Goal: Task Accomplishment & Management: Manage account settings

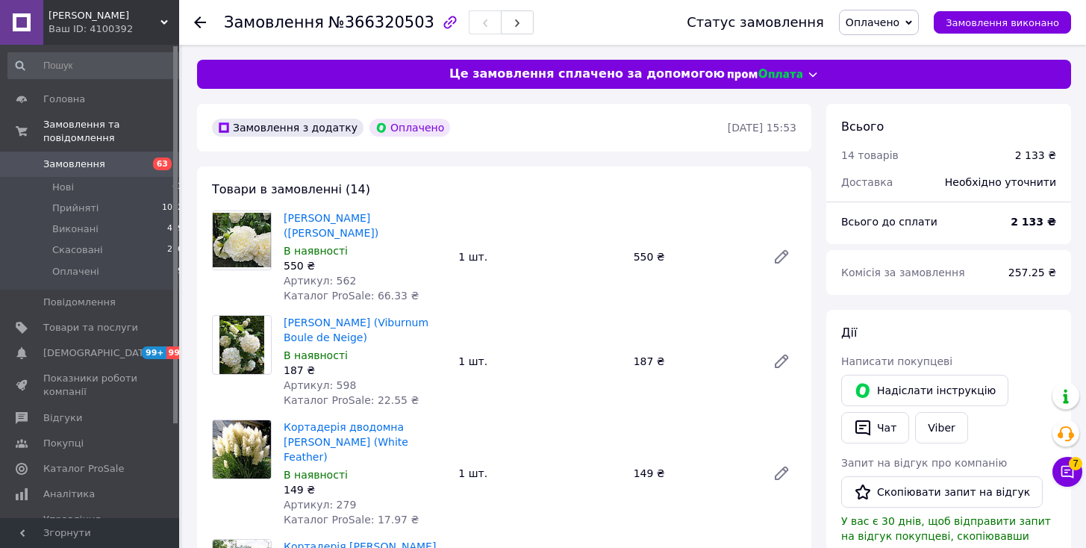
click at [914, 19] on span "Оплачено" at bounding box center [879, 22] width 80 height 25
click at [898, 46] on li "Прийнято" at bounding box center [879, 52] width 78 height 22
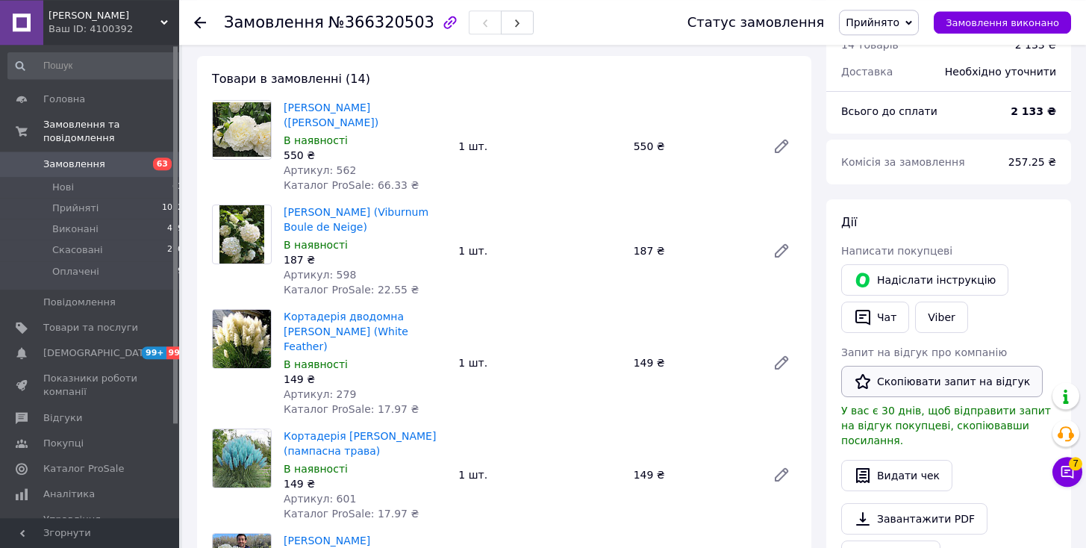
scroll to position [152, 0]
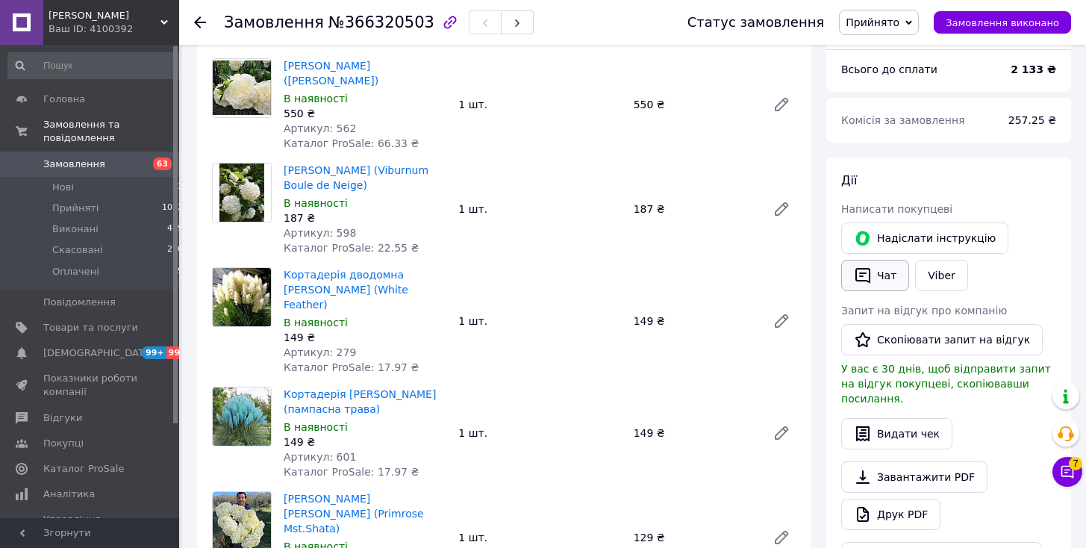
click at [888, 276] on button "Чат" at bounding box center [875, 275] width 68 height 31
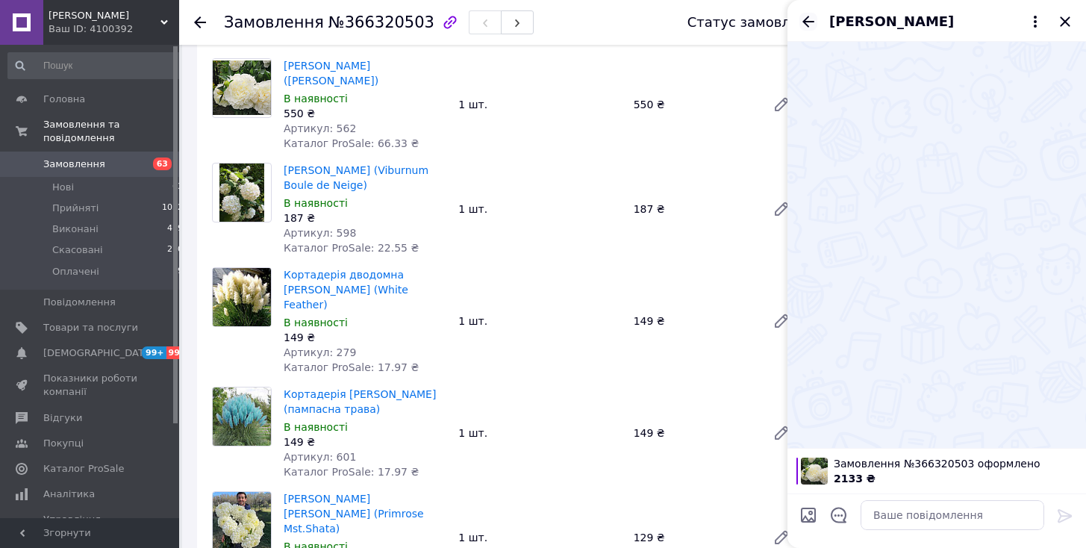
click at [804, 23] on icon "Назад" at bounding box center [808, 22] width 18 height 18
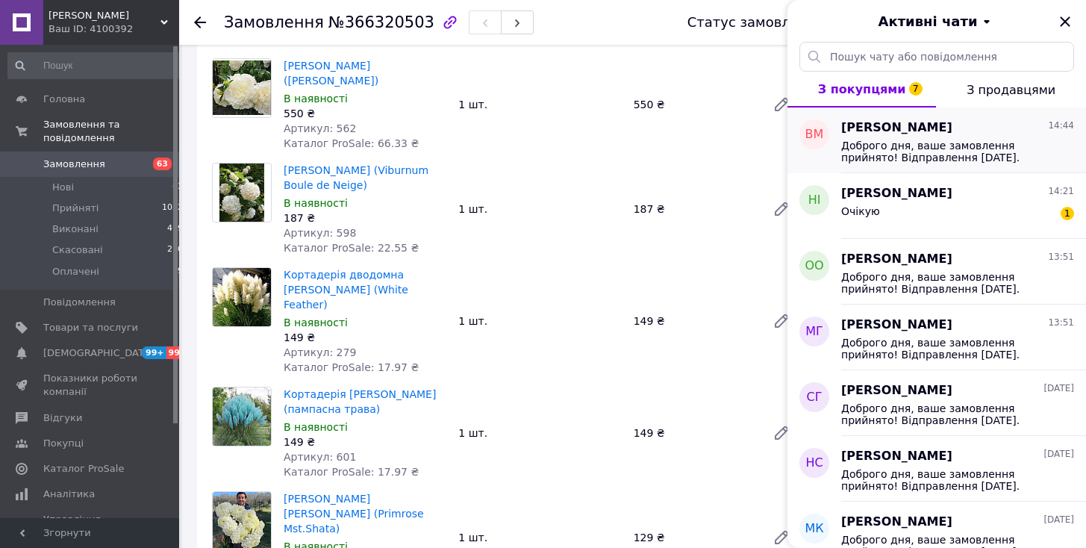
click at [910, 143] on span "Доброго дня, ваше замовлення прийнято! Відправлення 14.10.2025. Очікуйте повідо…" at bounding box center [947, 152] width 212 height 24
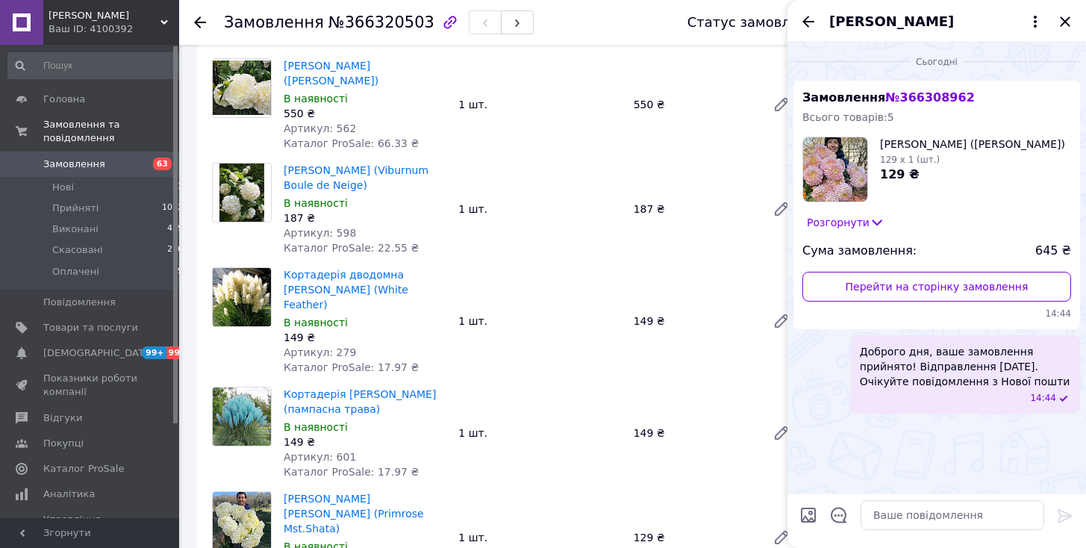
drag, startPoint x: 860, startPoint y: 352, endPoint x: 1005, endPoint y: 385, distance: 148.5
click at [1005, 385] on span "Доброго дня, ваше замовлення прийнято! Відправлення 14.10.2025. Очікуйте повідо…" at bounding box center [965, 366] width 211 height 45
copy span "Доброго дня, ваше замовлення прийнято! Відправлення 14.10.2025. Очікуйте повідо…"
click at [1062, 21] on icon "Закрити" at bounding box center [1065, 22] width 18 height 18
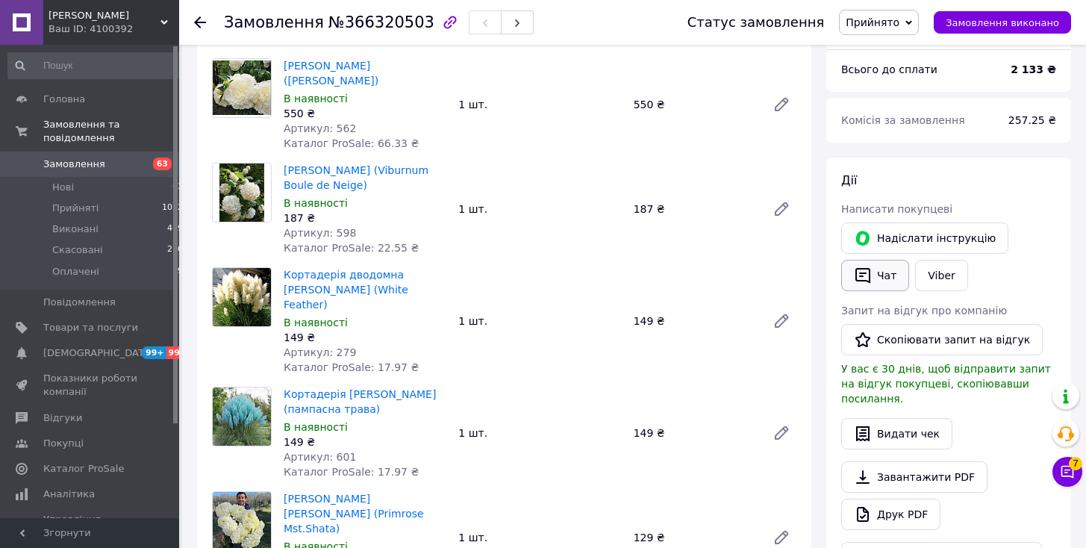
click at [870, 284] on button "Чат" at bounding box center [875, 275] width 68 height 31
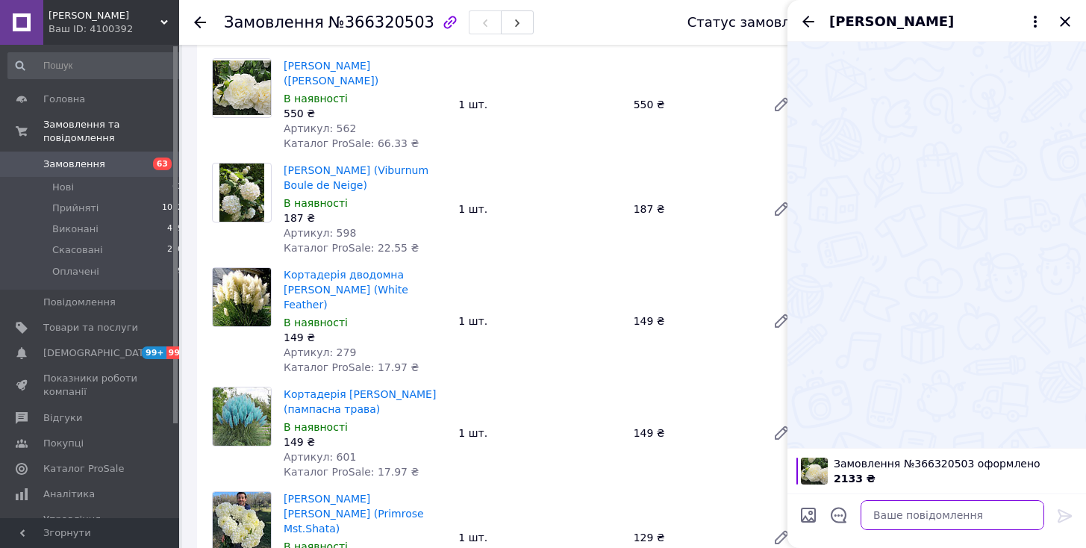
paste textarea "Доброго дня, ваше замовлення прийнято! Відправлення 14.10.2025. Очікуйте повідо…"
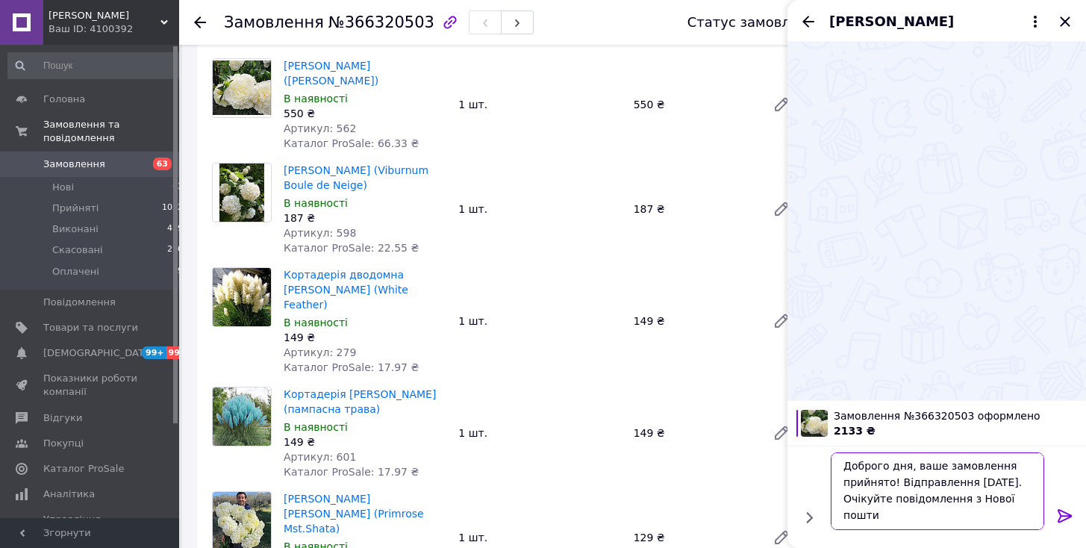
type textarea "Доброго дня, ваше замовлення прийнято! Відправлення 14.10.2025. Очікуйте повідо…"
click at [1062, 508] on icon at bounding box center [1065, 516] width 18 height 18
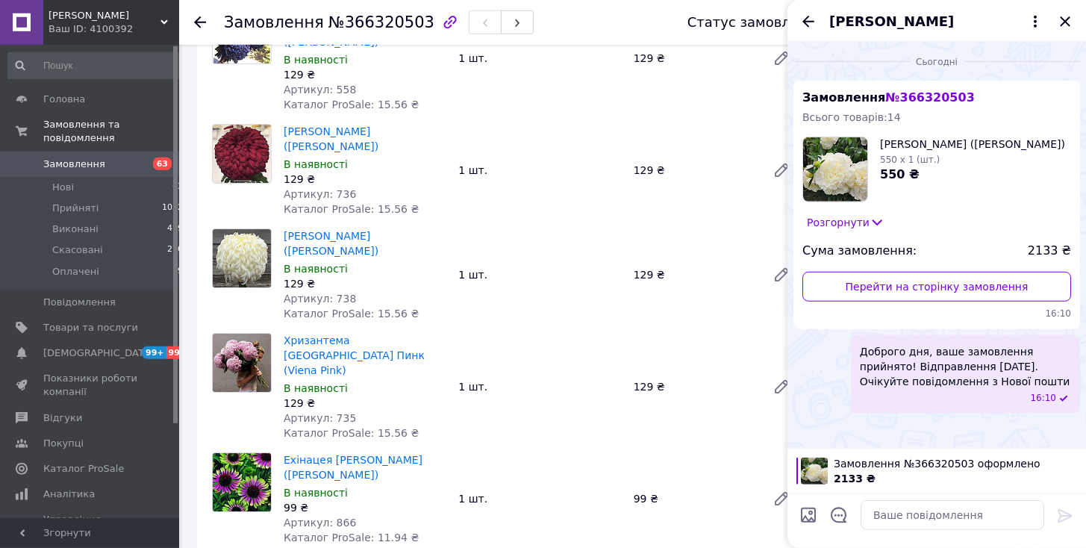
scroll to position [914, 0]
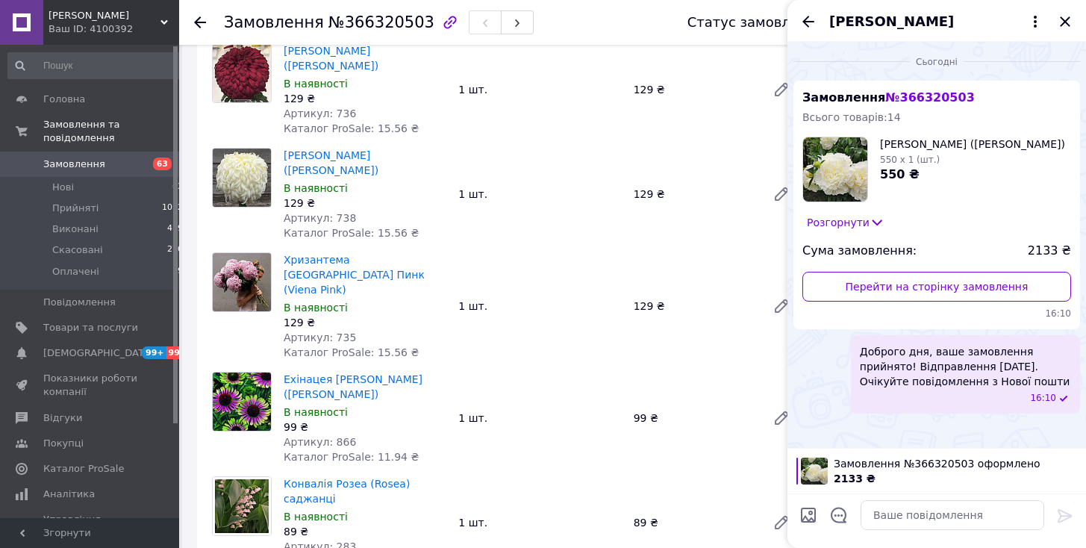
click at [576, 267] on div "Хризантема Виена Пинк (Viena Pink) В наявності 129 ₴ Артикул: 735 Каталог ProSa…" at bounding box center [540, 305] width 525 height 113
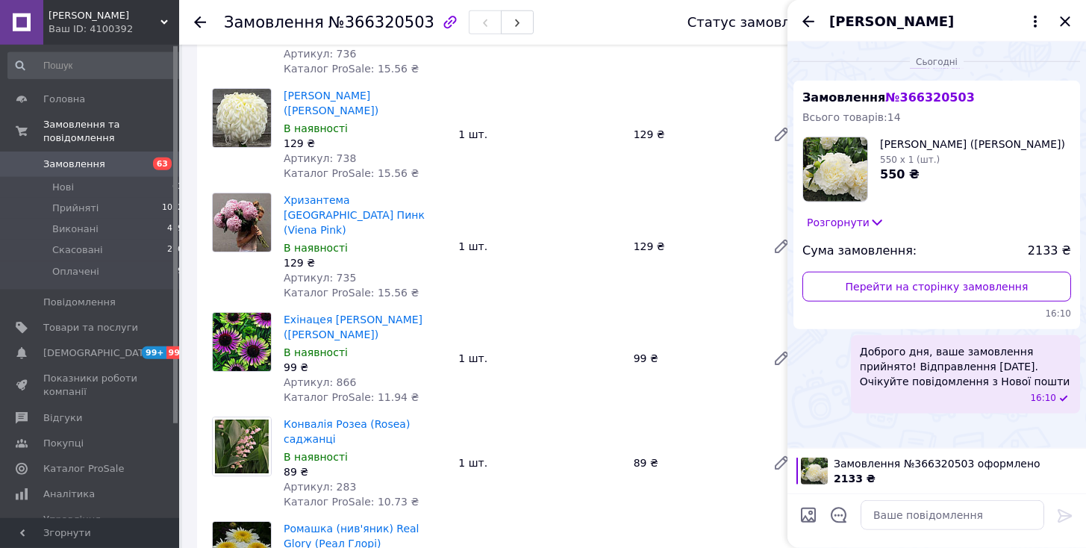
scroll to position [1142, 0]
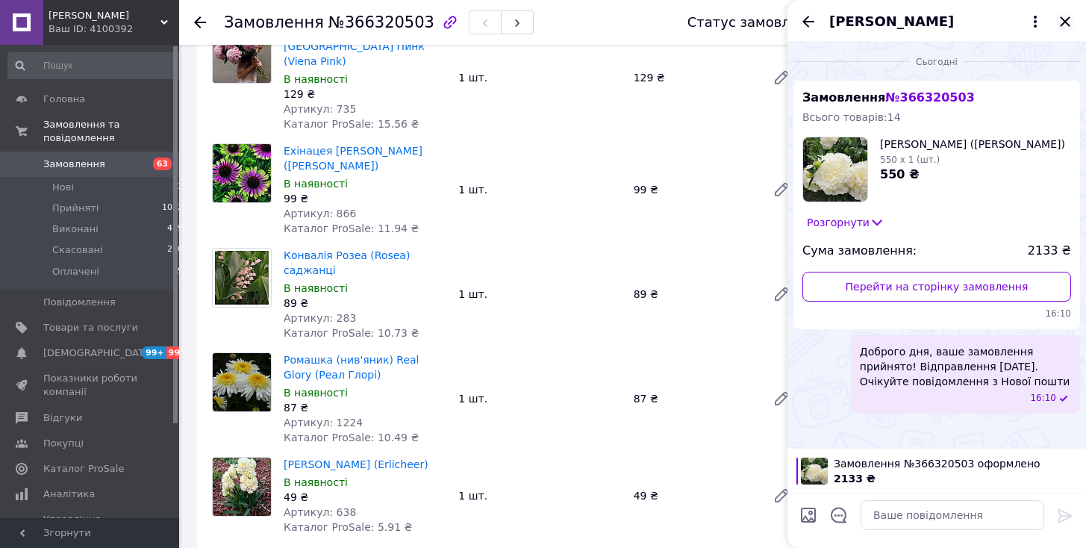
click at [1067, 26] on icon "Закрити" at bounding box center [1065, 22] width 18 height 18
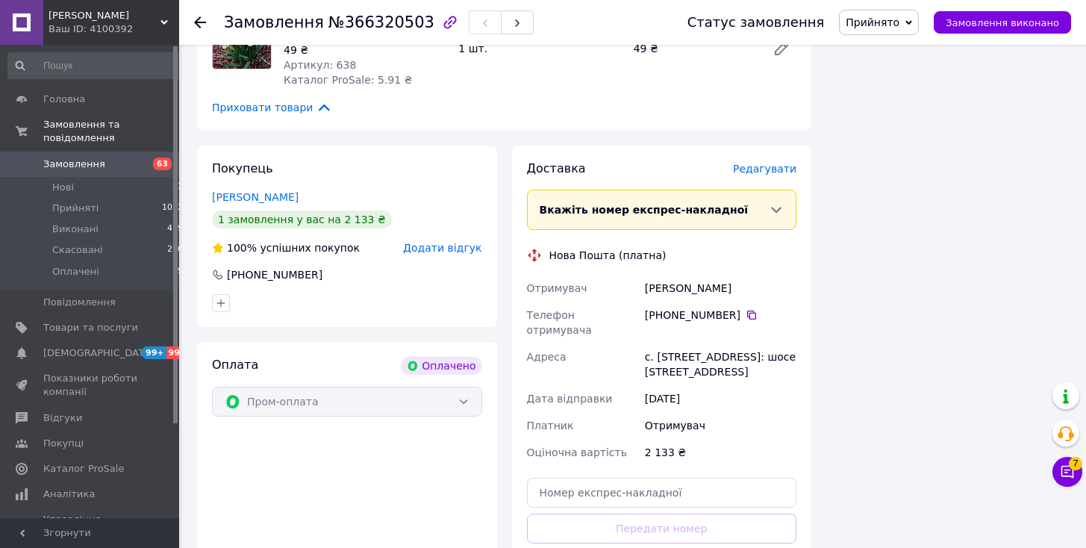
scroll to position [1508, 0]
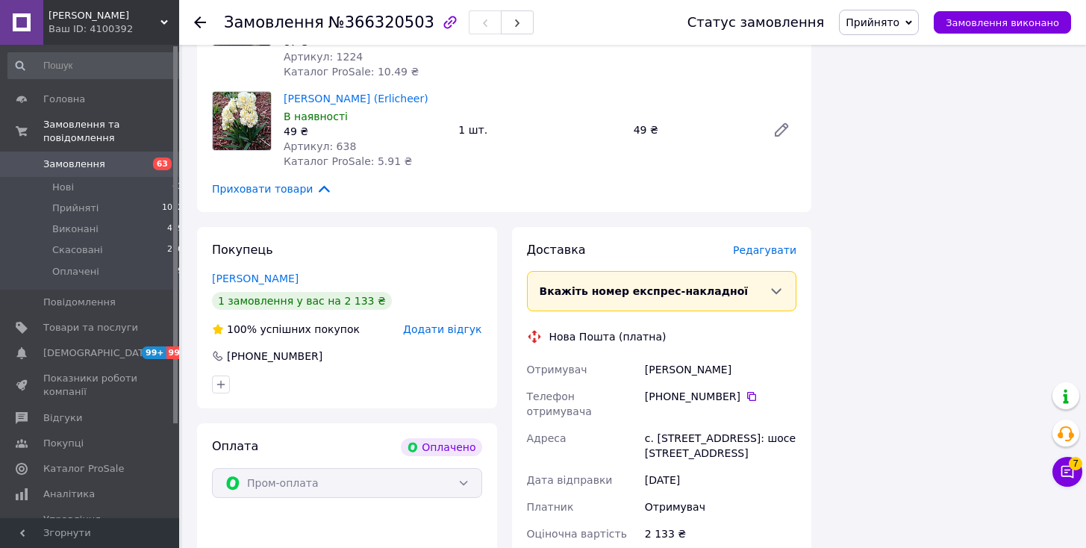
click at [694, 356] on div "Гиндрюк Марина" at bounding box center [721, 369] width 158 height 27
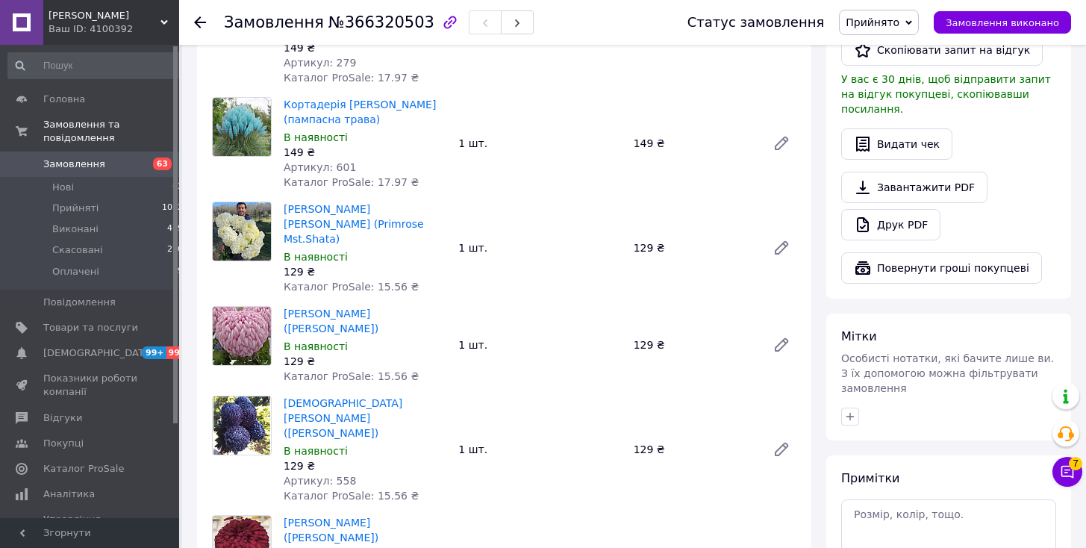
scroll to position [0, 0]
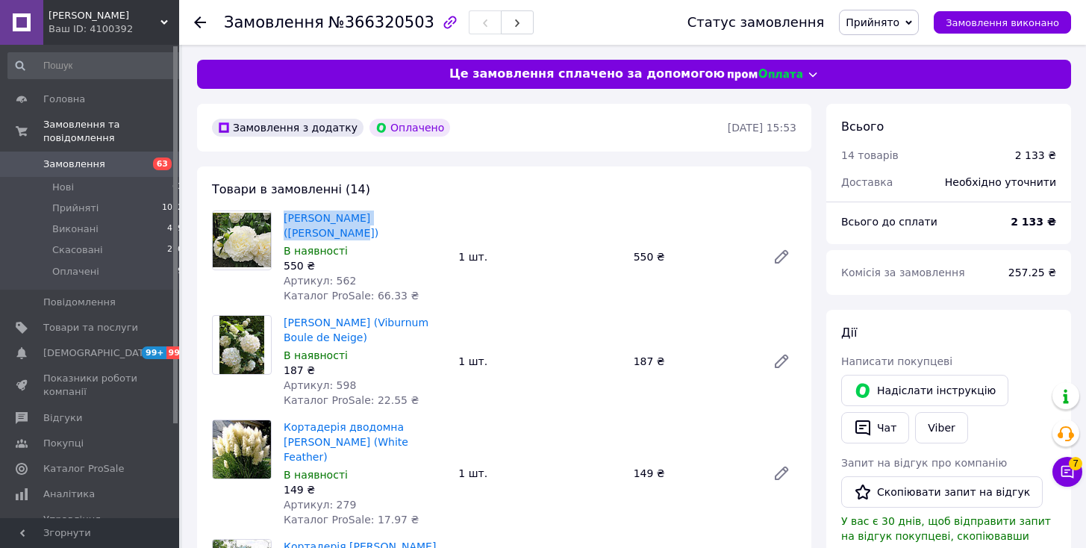
drag, startPoint x: 279, startPoint y: 216, endPoint x: 423, endPoint y: 211, distance: 144.2
click at [423, 211] on div "Півонія Мун овер Баррінгтон (Moon Over Barrington) В наявності 550 ₴ Артикул: 5…" at bounding box center [365, 257] width 175 height 99
copy link "Півонія Мун овер Баррінгтон"
drag, startPoint x: 277, startPoint y: 321, endPoint x: 358, endPoint y: 338, distance: 82.4
click at [358, 338] on div "Калина Бульденеж (Viburnum Boule de Neige) В наявності 187 ₴ Артикул: 598 Катал…" at bounding box center [504, 361] width 596 height 93
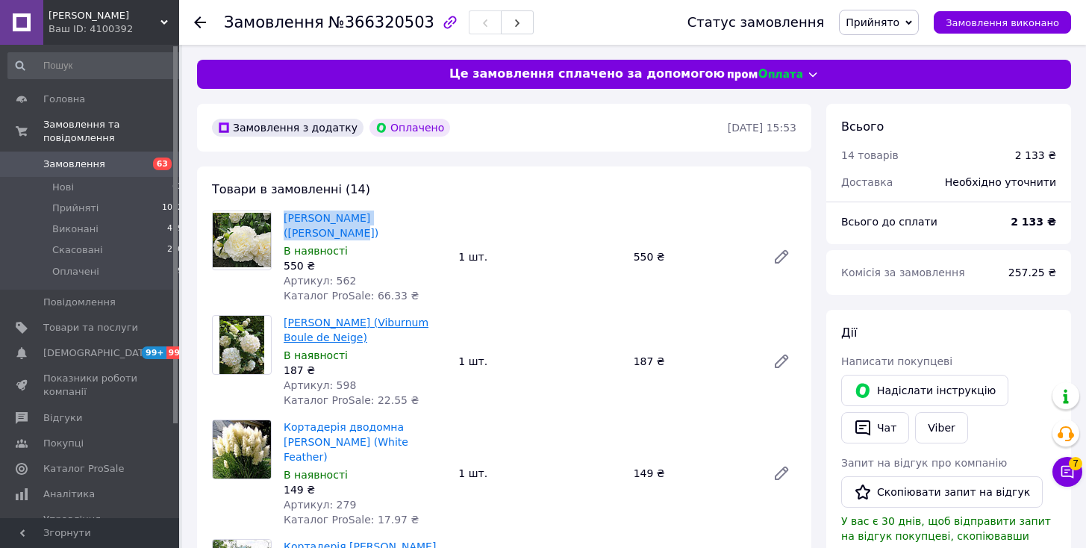
copy div "Калина Бульденеж (Viburnum Boule de Neige)"
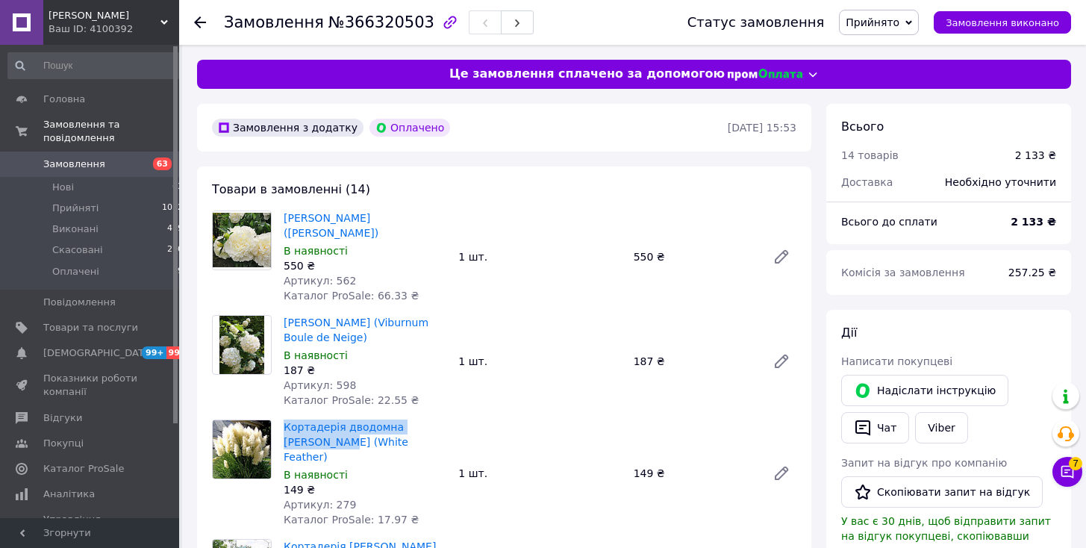
drag, startPoint x: 281, startPoint y: 429, endPoint x: 451, endPoint y: 430, distance: 169.4
click at [451, 430] on div "Кортадерія дводомна Вайт Фезер (White Feather) В наявності 149 ₴ Артикул: 279 К…" at bounding box center [365, 473] width 175 height 113
copy link "Кортадерія дводомна Вайт Фезер"
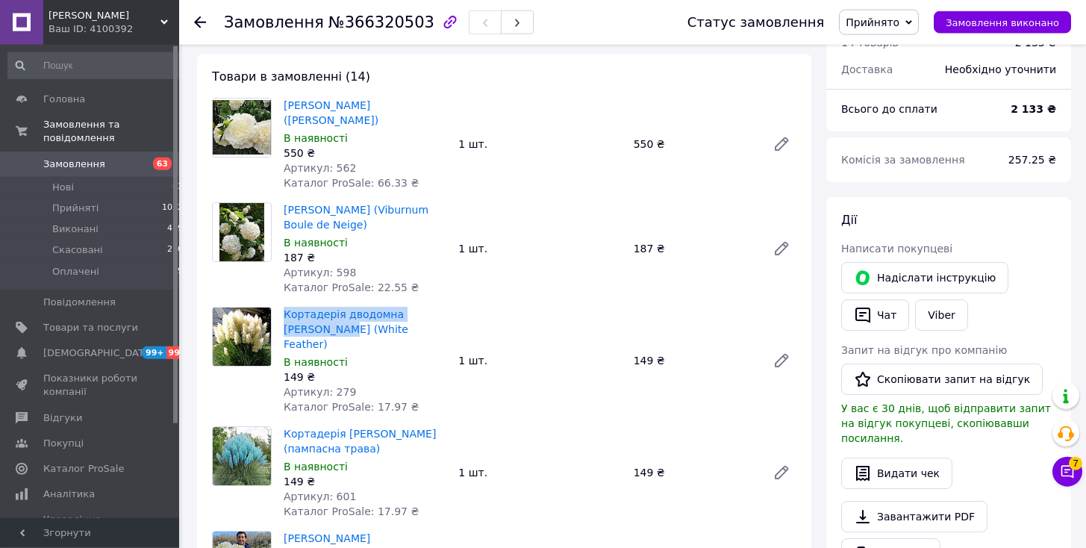
scroll to position [228, 0]
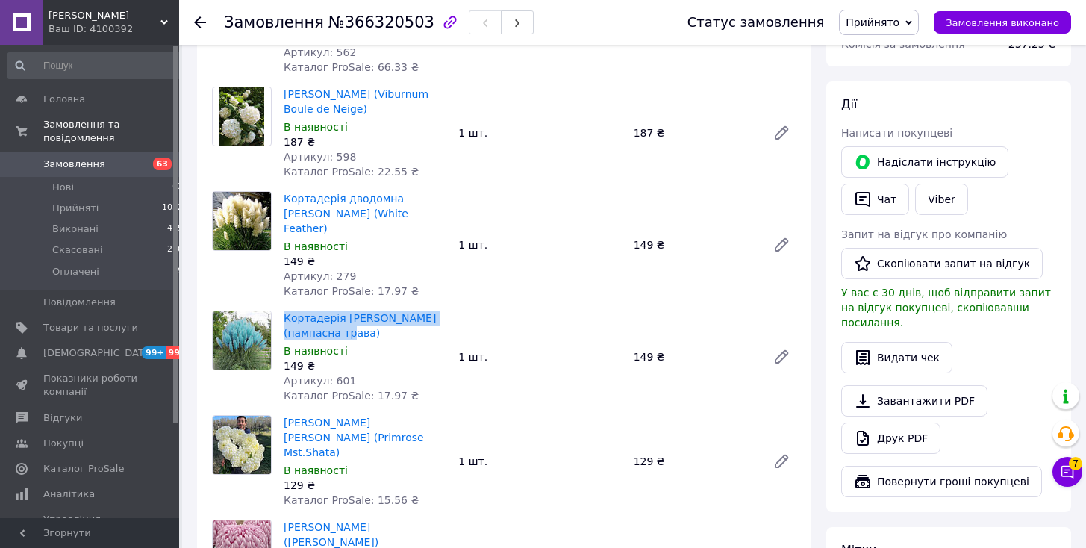
drag, startPoint x: 278, startPoint y: 302, endPoint x: 362, endPoint y: 314, distance: 85.1
click at [362, 314] on div "Кортадерія Блу Орест (пампасна трава) В наявності 149 ₴ Артикул: 601 Каталог Pr…" at bounding box center [365, 357] width 175 height 99
copy link "Кортадерія Блу Орест (пампасна трава)"
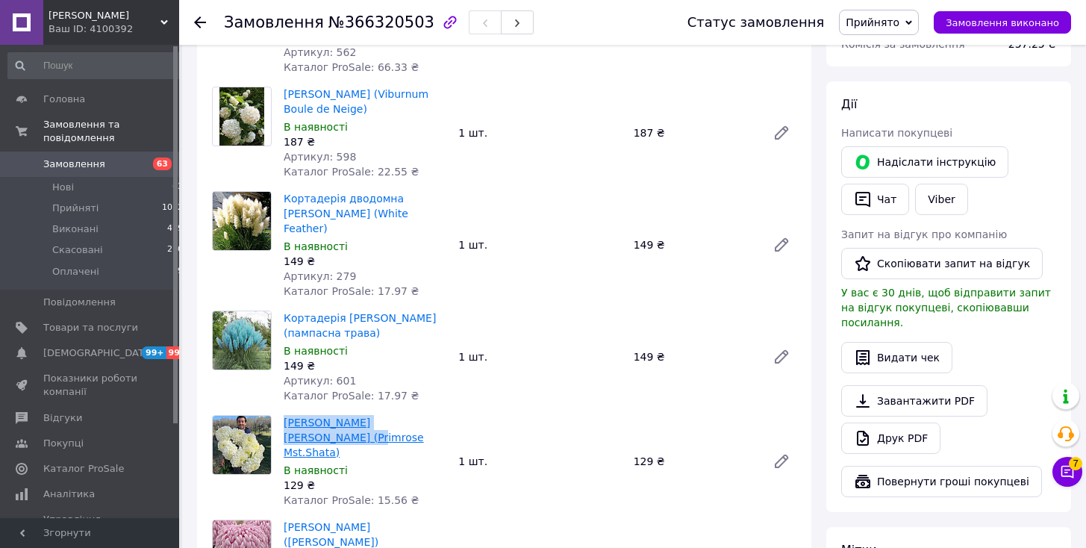
drag, startPoint x: 278, startPoint y: 406, endPoint x: 309, endPoint y: 423, distance: 35.1
click at [309, 423] on div "Хризантема Примроуз Містер Шата (Primrose Mst.Shata) В наявності 129 ₴ Каталог …" at bounding box center [365, 461] width 175 height 99
copy link "Хризантема Примроуз Містер Шата"
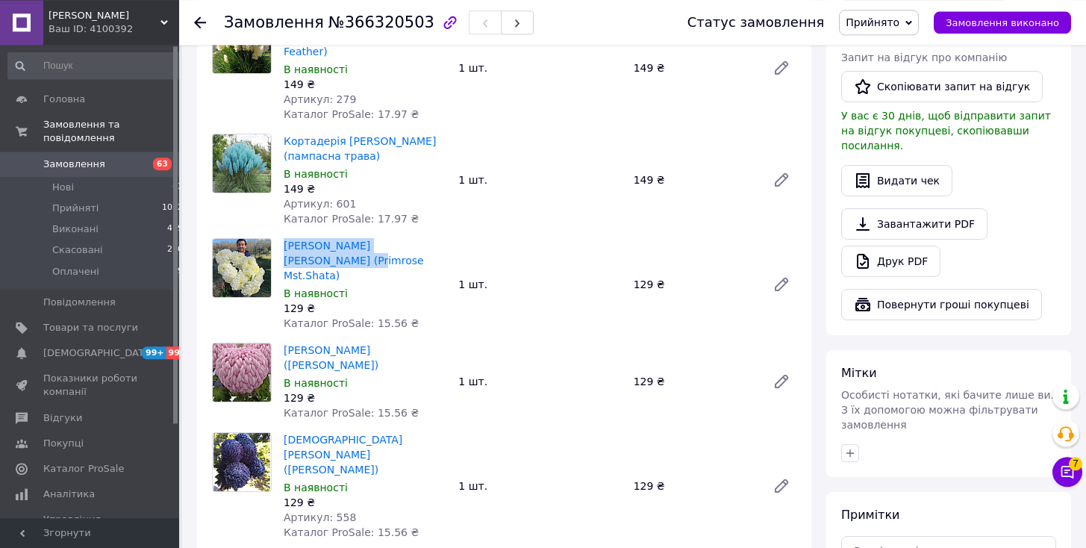
scroll to position [457, 0]
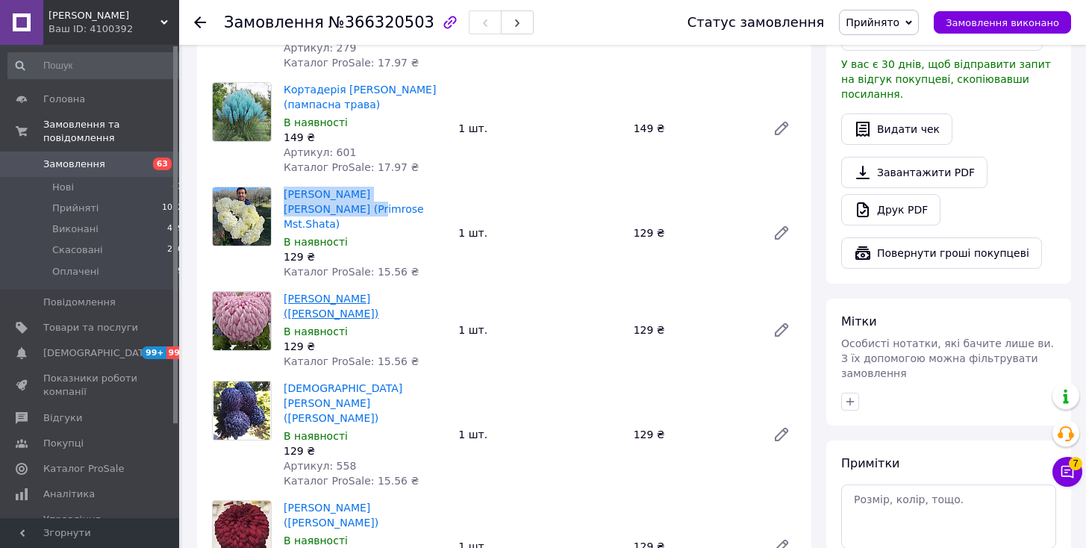
drag, startPoint x: 283, startPoint y: 268, endPoint x: 437, endPoint y: 272, distance: 153.8
click at [446, 288] on div "Хризантема Роуз Вінк (Rose Wink) В наявності 129 ₴ Каталог ProSale: 15.56 ₴" at bounding box center [365, 330] width 175 height 84
copy link "Хризантема Роуз Вінк (Rose Wink)"
drag, startPoint x: 284, startPoint y: 340, endPoint x: 435, endPoint y: 348, distance: 151.7
click at [435, 378] on div "Хризантема Хоа Тао (Hoa Thаo) В наявності 129 ₴ Артикул: 558 Каталог ProSale: 1…" at bounding box center [365, 434] width 175 height 113
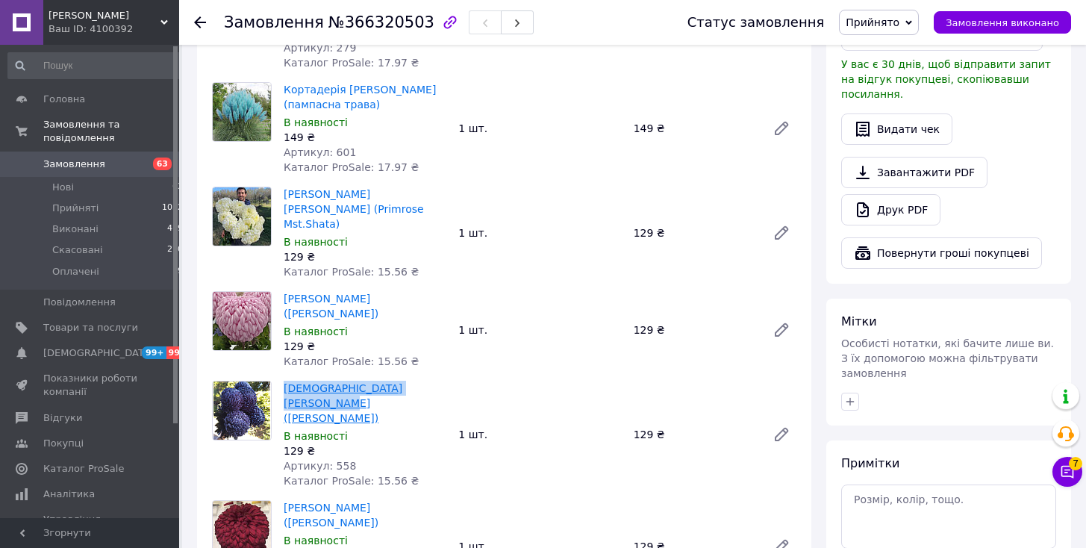
copy link "Хризантема Хоа Тао (Hoa Thаo)"
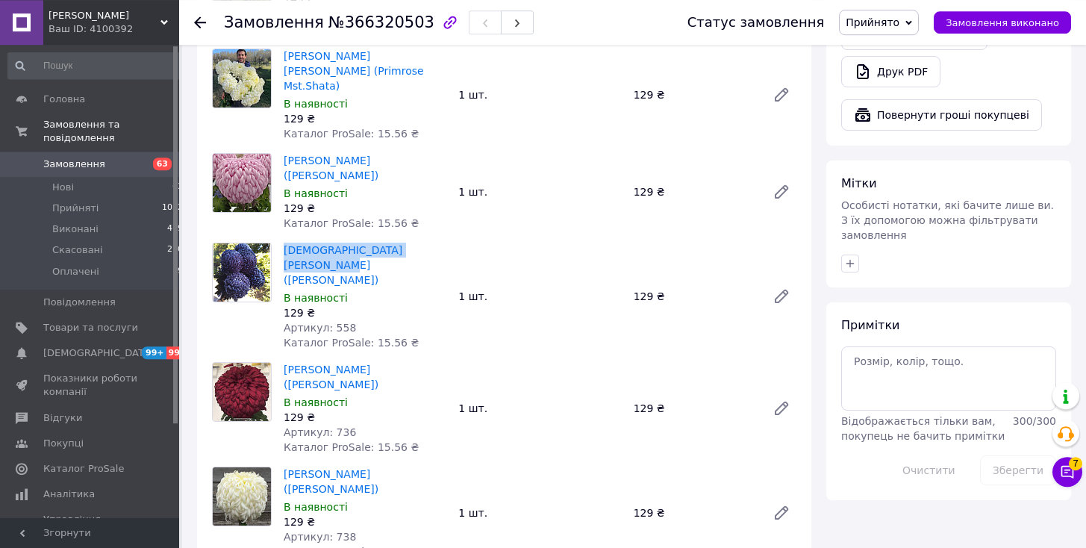
scroll to position [609, 0]
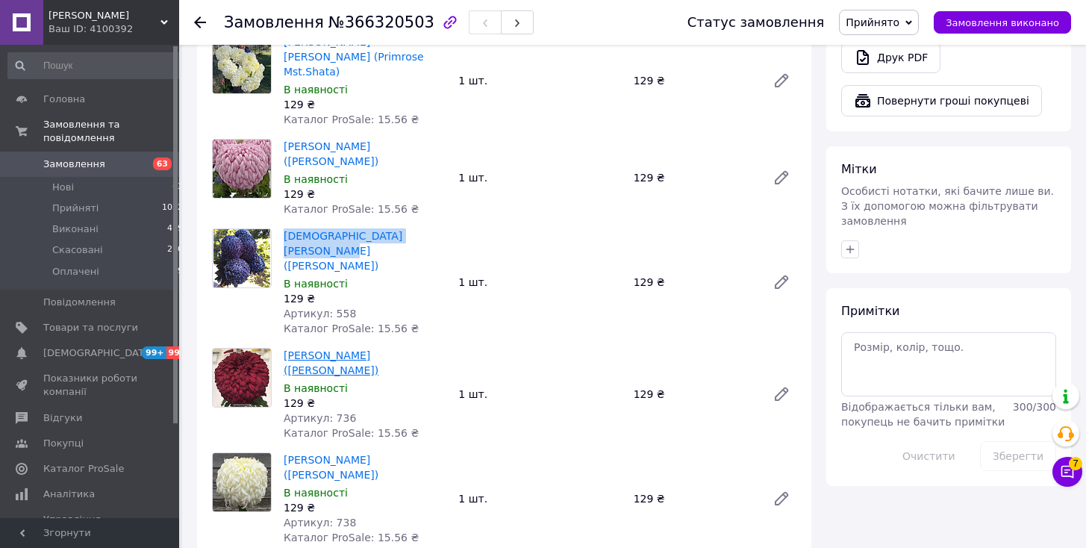
drag, startPoint x: 284, startPoint y: 288, endPoint x: 320, endPoint y: 297, distance: 36.9
click at [320, 345] on div "Хризантема Ред Дженс (Red Dzhens) В наявності 129 ₴ Артикул: 736 Каталог ProSal…" at bounding box center [365, 394] width 175 height 99
copy link "Хризантема Ред Дженс (Red Dzhens)"
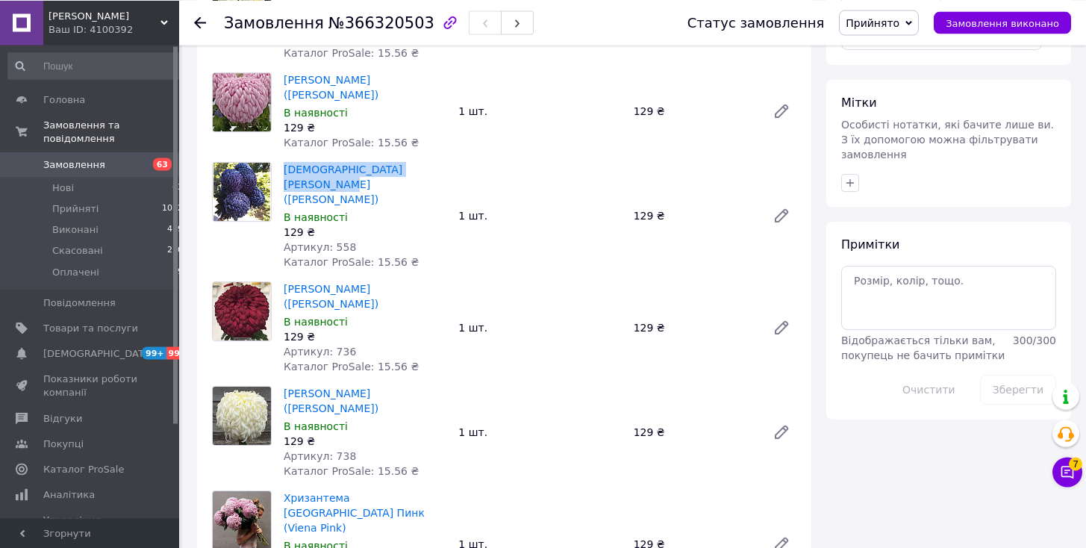
scroll to position [761, 0]
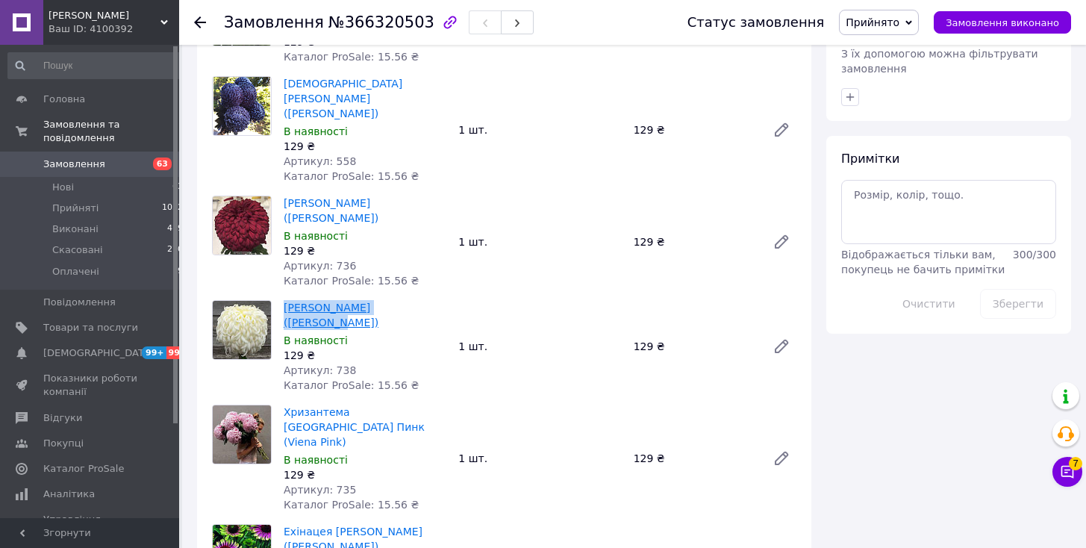
drag, startPoint x: 349, startPoint y: 236, endPoint x: 412, endPoint y: 230, distance: 63.0
click at [412, 297] on div "Хризантема Джон Вінгфілд (John Wingfield) В наявності 129 ₴ Артикул: 738 Катало…" at bounding box center [365, 346] width 175 height 99
copy link "Хризантема Джон Вінгфілд"
drag, startPoint x: 293, startPoint y: 347, endPoint x: 310, endPoint y: 356, distance: 18.7
click at [310, 402] on div "Хризантема Виена Пинк (Viena Pink) В наявності 129 ₴ Артикул: 735 Каталог ProSa…" at bounding box center [365, 458] width 175 height 113
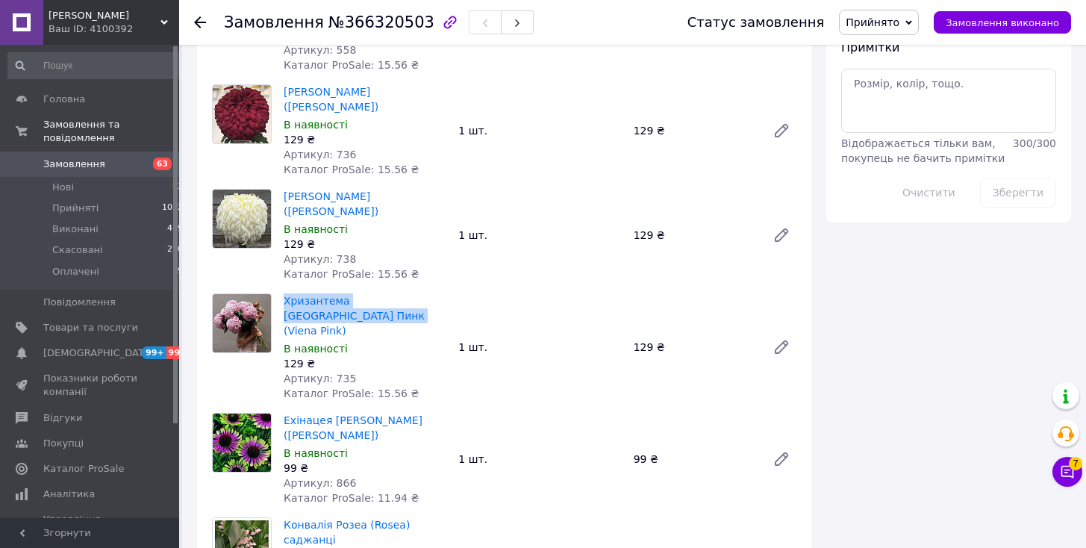
scroll to position [914, 0]
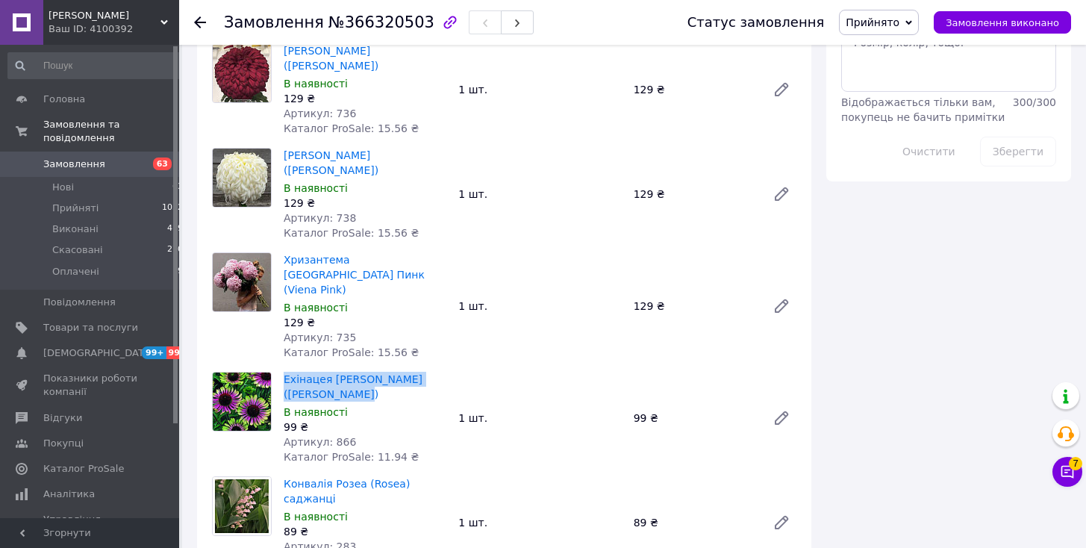
drag, startPoint x: 301, startPoint y: 300, endPoint x: 328, endPoint y: 301, distance: 27.6
click at [328, 369] on div "Ехінацея Грін Твістер (Green Twister) В наявності 99 ₴ Артикул: 866 Каталог Pro…" at bounding box center [365, 418] width 175 height 99
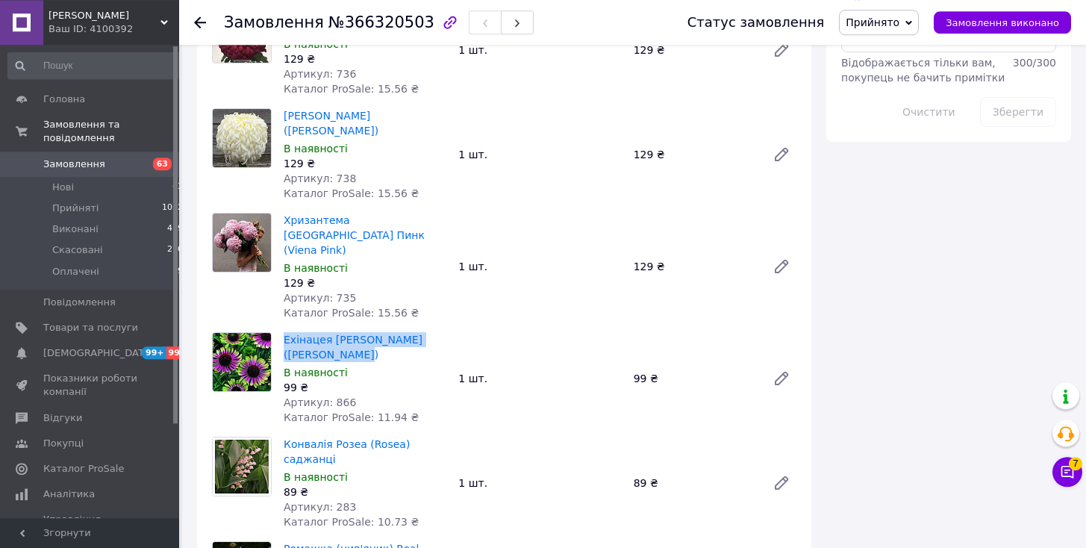
scroll to position [990, 0]
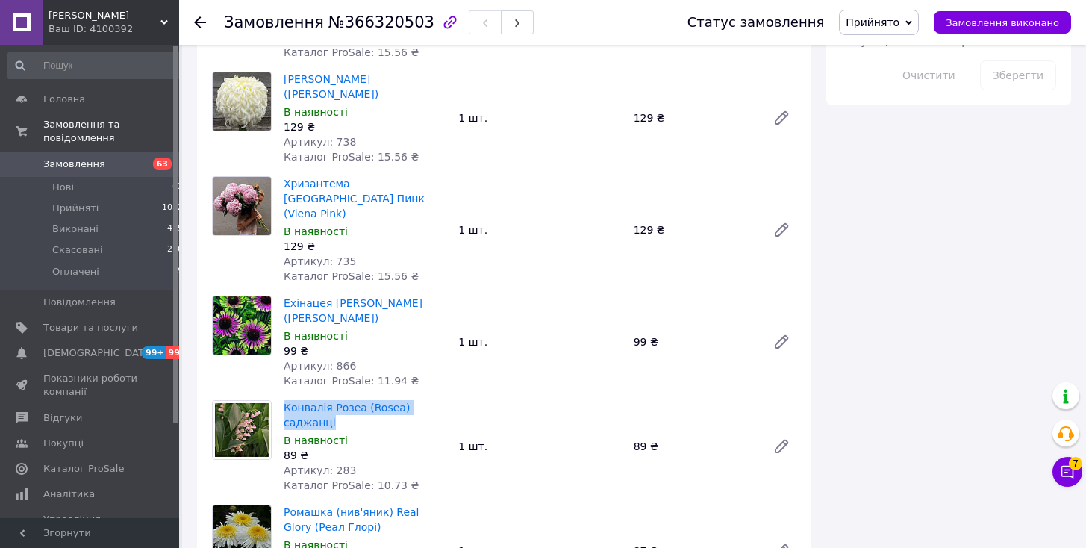
drag, startPoint x: 278, startPoint y: 319, endPoint x: 446, endPoint y: 317, distance: 167.2
click at [446, 397] on div "Конвалія Розеа (Rosea) саджанці В наявності 89 ₴ Артикул: 283 Каталог ProSale: …" at bounding box center [365, 446] width 175 height 99
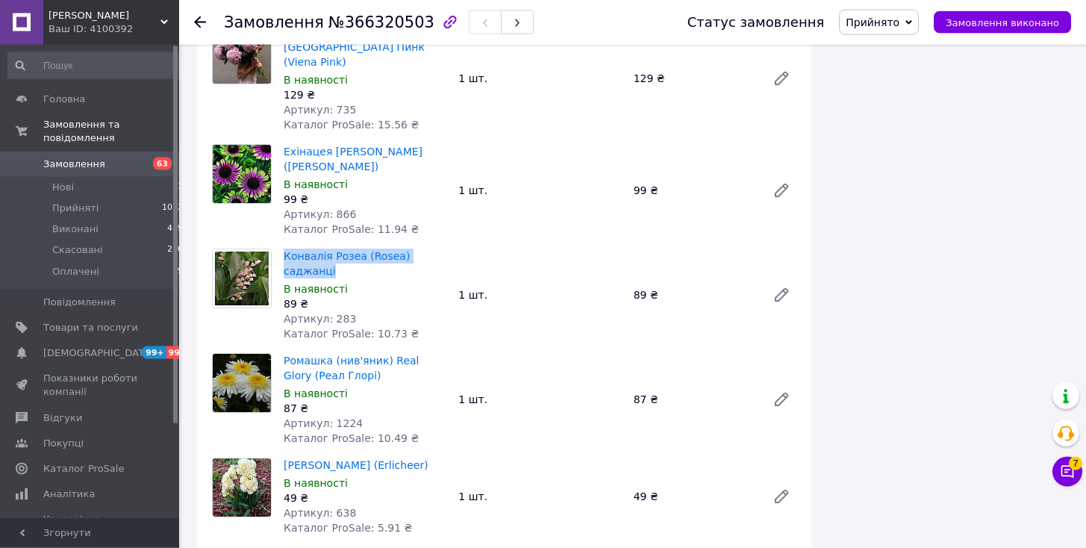
scroll to position [1142, 0]
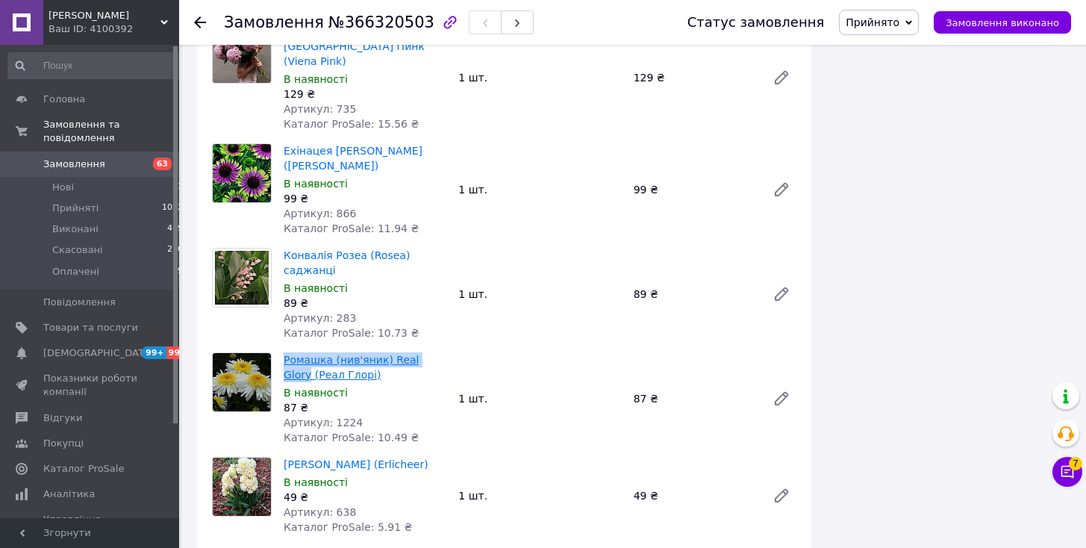
drag, startPoint x: 280, startPoint y: 256, endPoint x: 426, endPoint y: 258, distance: 146.3
click at [426, 349] on div "Ромашка (нив'яник) Real Glory (Реал Глорі) В наявності 87 ₴ Артикул: 1224 Катал…" at bounding box center [365, 398] width 175 height 99
drag, startPoint x: 281, startPoint y: 360, endPoint x: 414, endPoint y: 360, distance: 132.9
click at [414, 454] on div "Нарцис Ерлицир (Erlicheer) В наявності 49 ₴ Артикул: 638 Каталог ProSale: 5.91 ₴" at bounding box center [365, 496] width 175 height 84
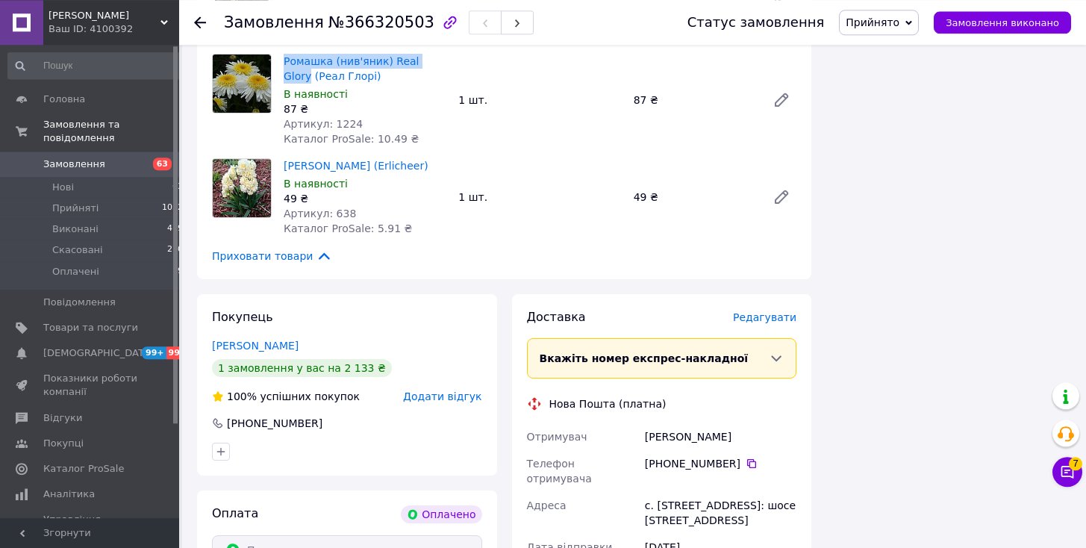
scroll to position [1599, 0]
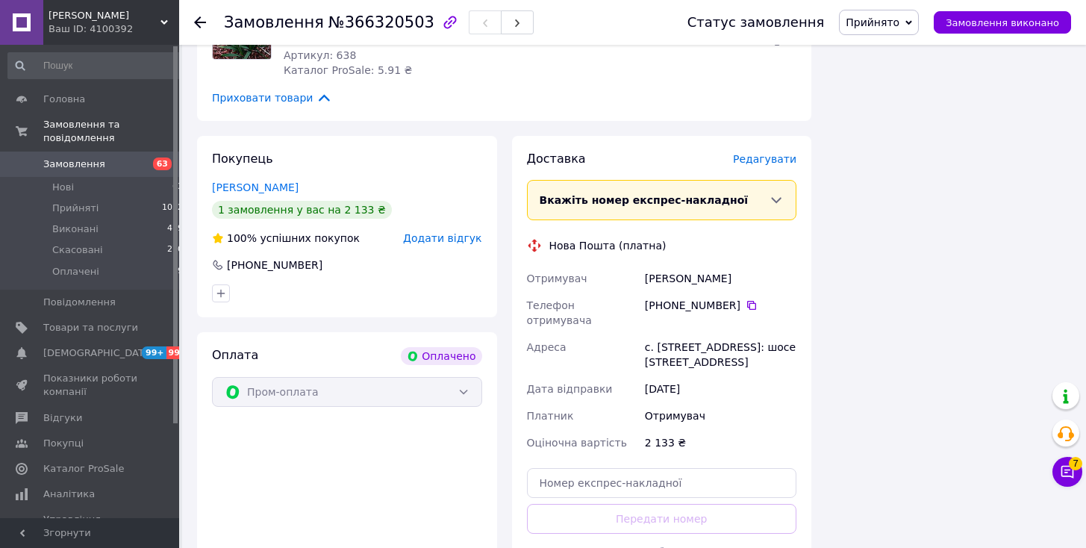
drag, startPoint x: 649, startPoint y: 466, endPoint x: 617, endPoint y: 489, distance: 39.6
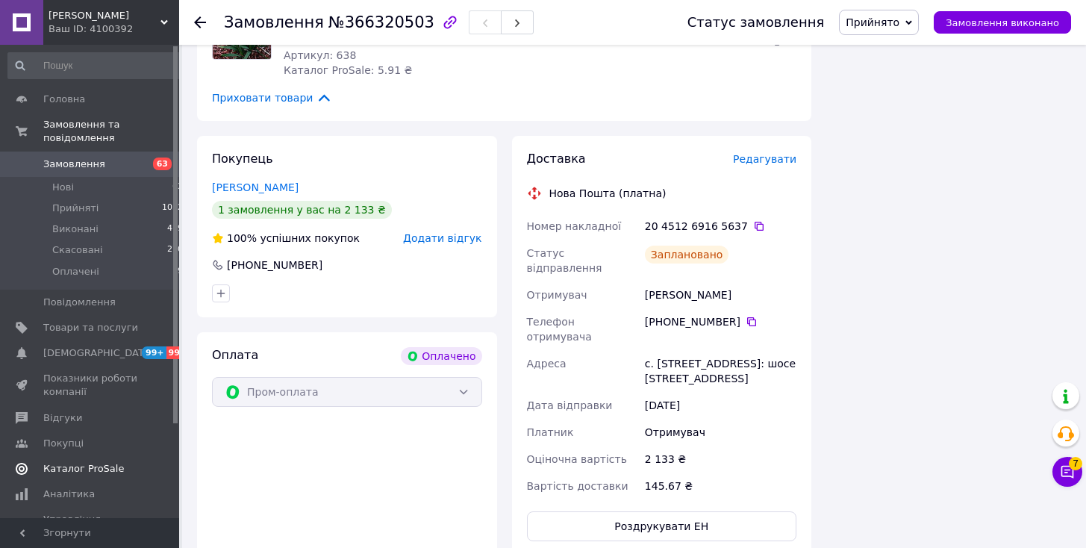
click at [96, 462] on span "Каталог ProSale" at bounding box center [83, 468] width 81 height 13
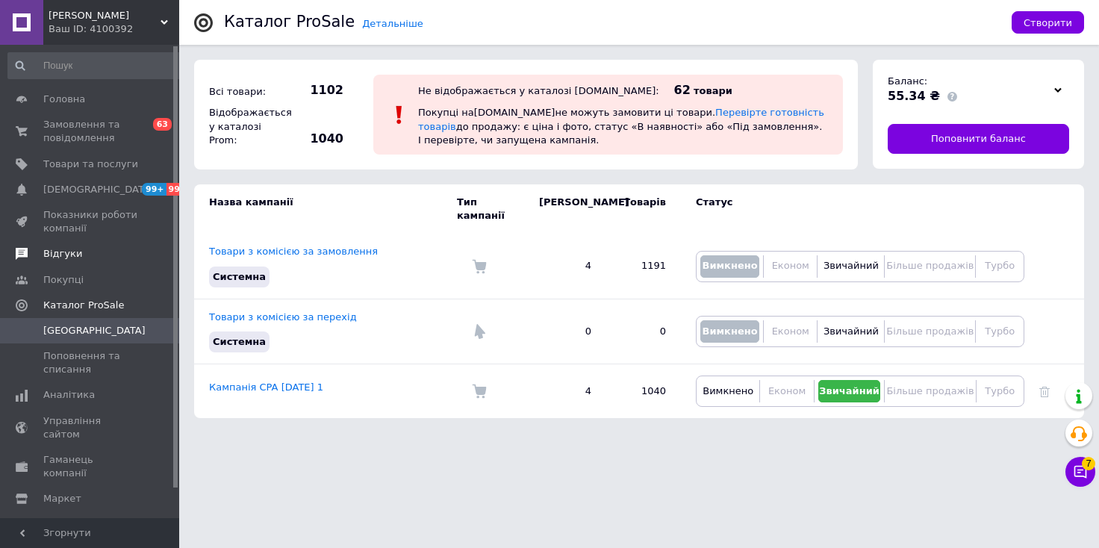
click at [67, 256] on span "Відгуки" at bounding box center [62, 253] width 39 height 13
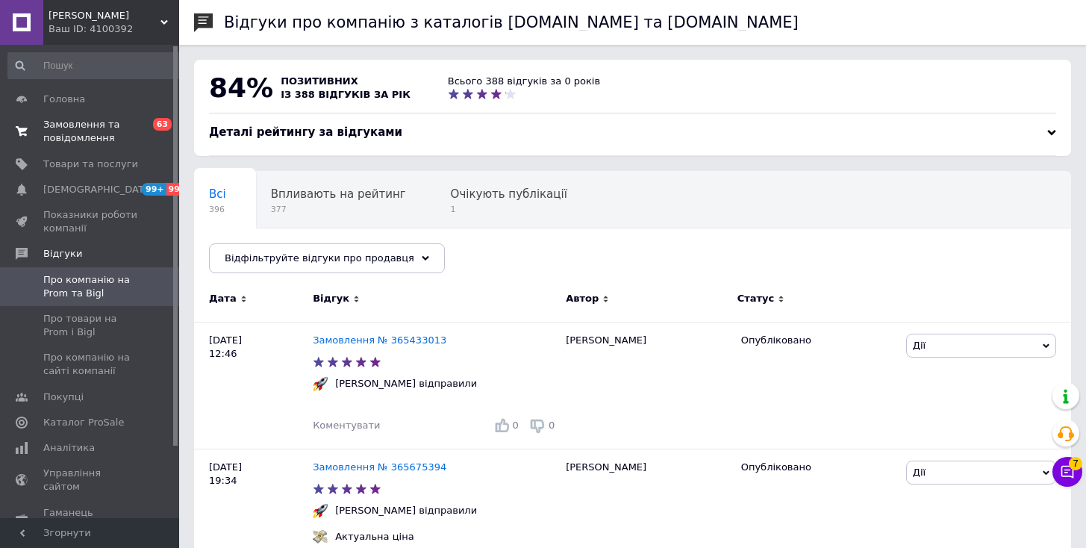
click at [85, 129] on span "Замовлення та повідомлення" at bounding box center [90, 131] width 95 height 27
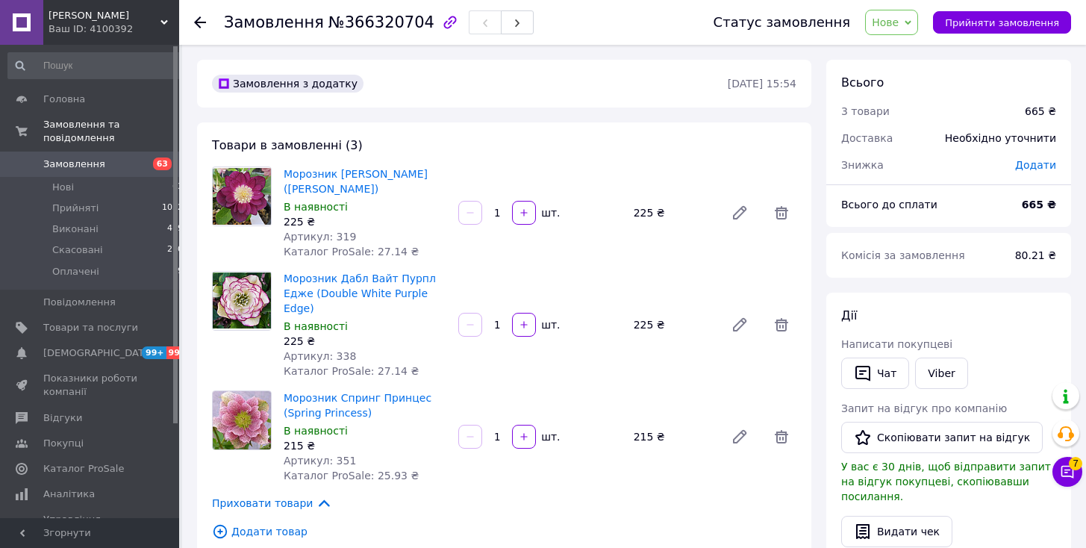
click at [918, 15] on span "Нове" at bounding box center [891, 22] width 53 height 25
click at [914, 53] on li "Прийнято" at bounding box center [900, 52] width 69 height 22
click at [882, 375] on button "Чат" at bounding box center [875, 373] width 68 height 31
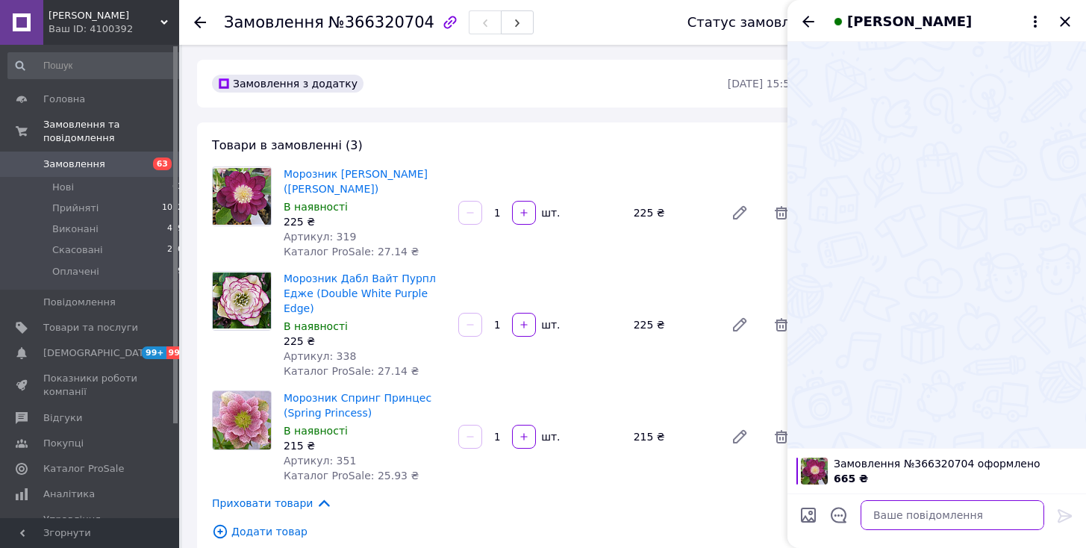
paste textarea "Доброго дня, ваше замовлення прийнято! Відправлення 14.10.2025. Очікуйте повідо…"
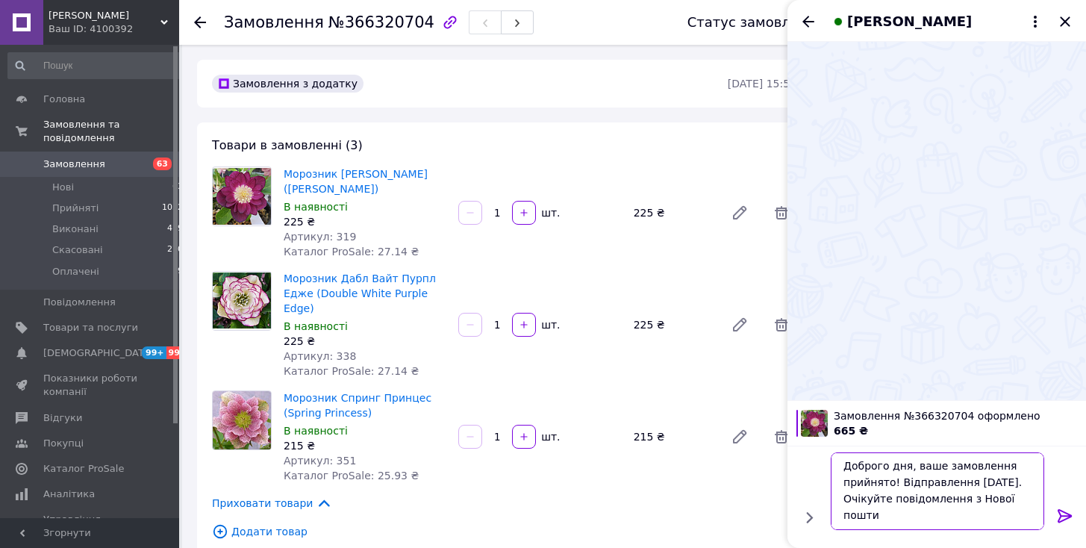
type textarea "Доброго дня, ваше замовлення прийнято! Відправлення 14.10.2025. Очікуйте повідо…"
click at [1063, 514] on icon at bounding box center [1065, 516] width 18 height 18
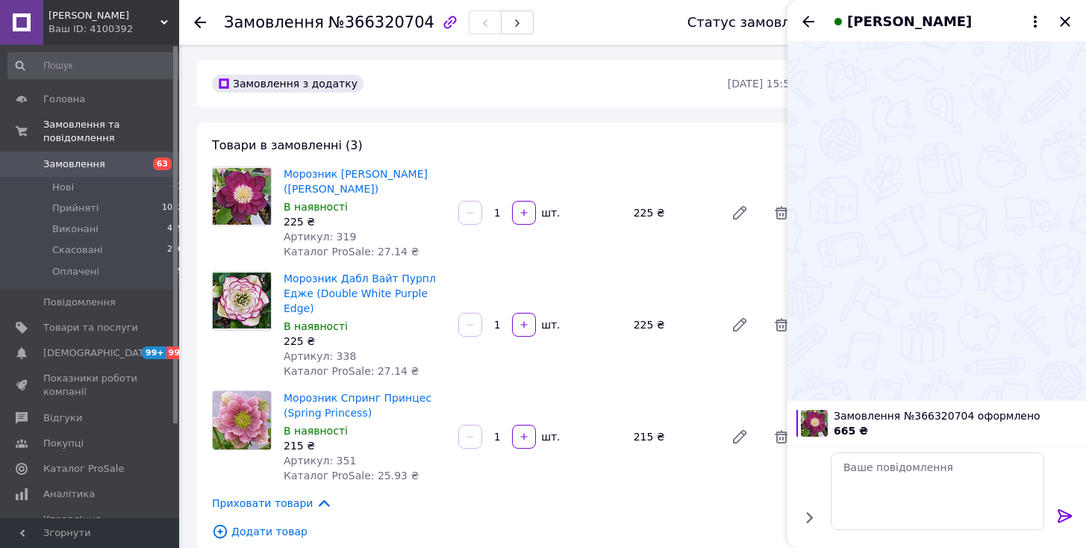
scroll to position [0, 0]
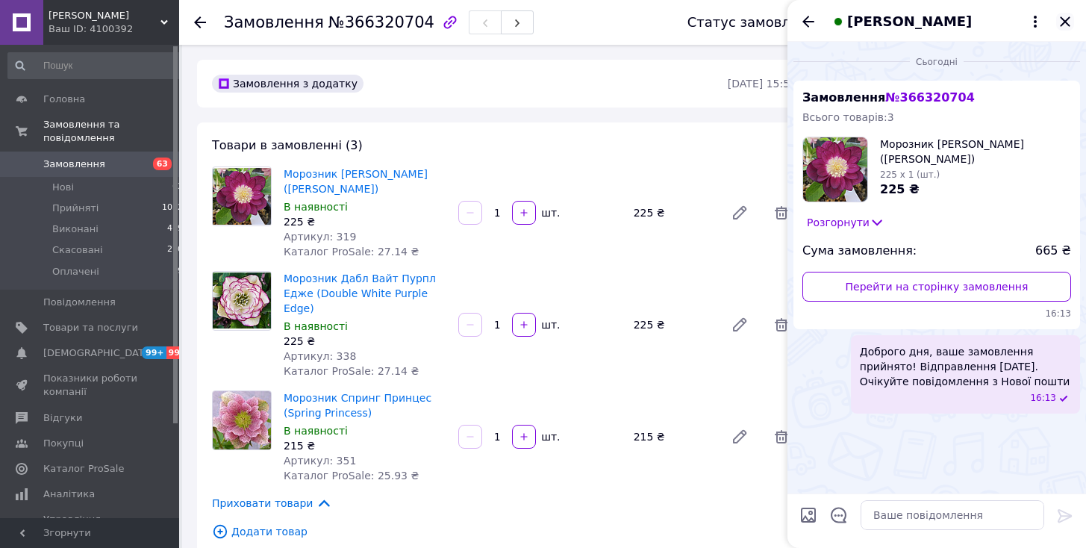
click at [1067, 20] on icon "Закрити" at bounding box center [1065, 21] width 10 height 10
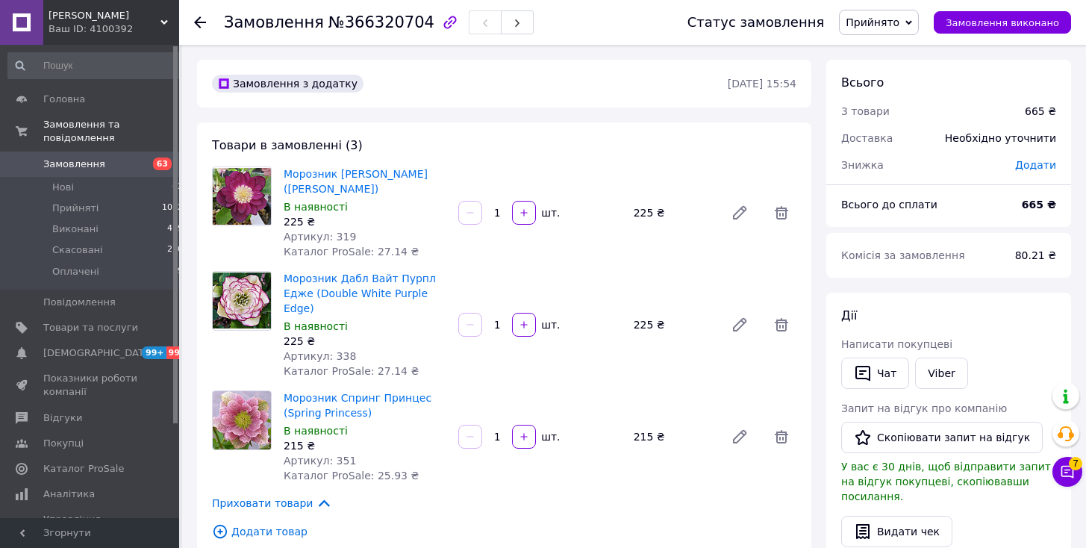
scroll to position [305, 0]
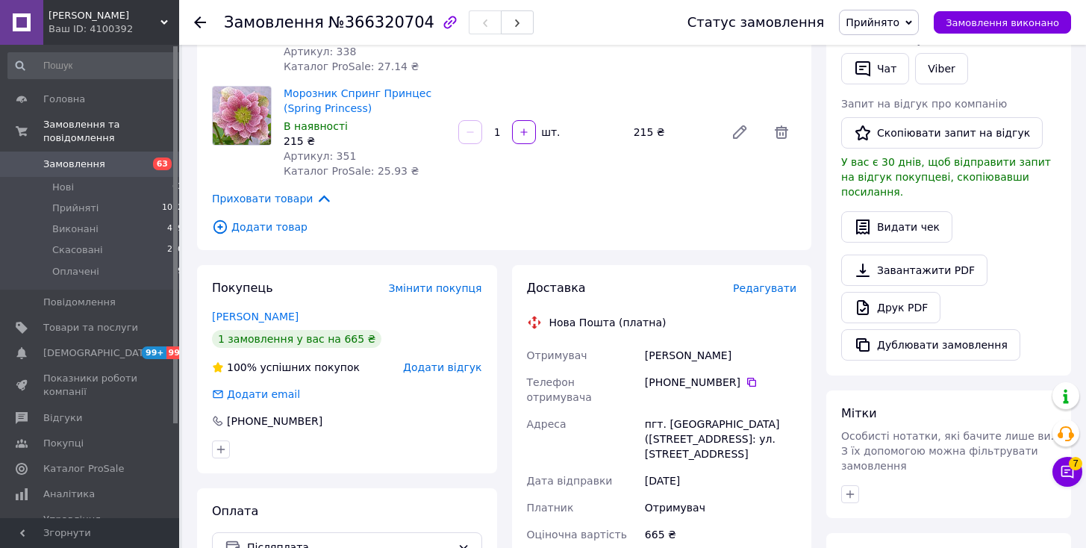
click at [664, 342] on div "[PERSON_NAME]" at bounding box center [721, 355] width 158 height 27
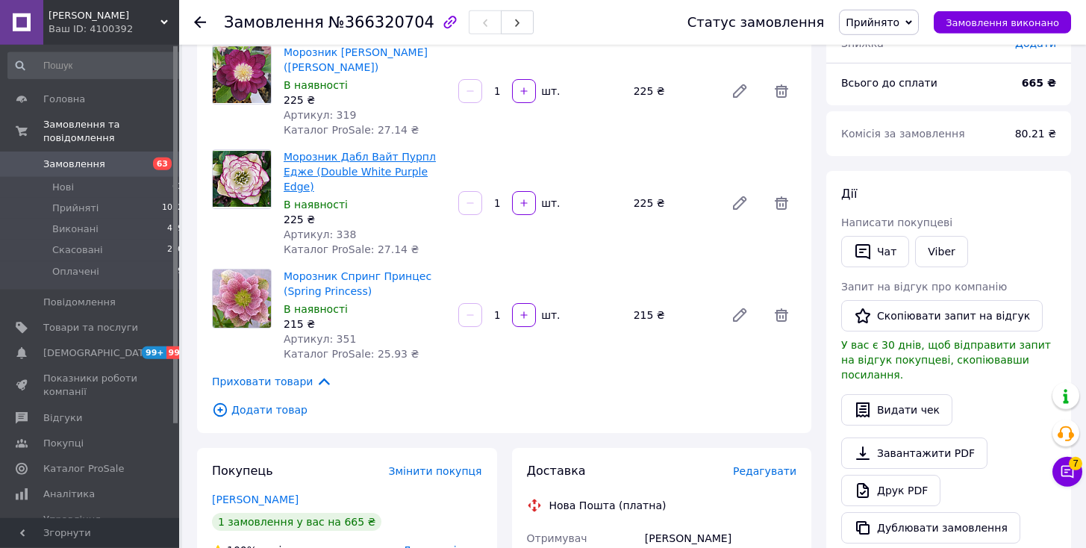
scroll to position [76, 0]
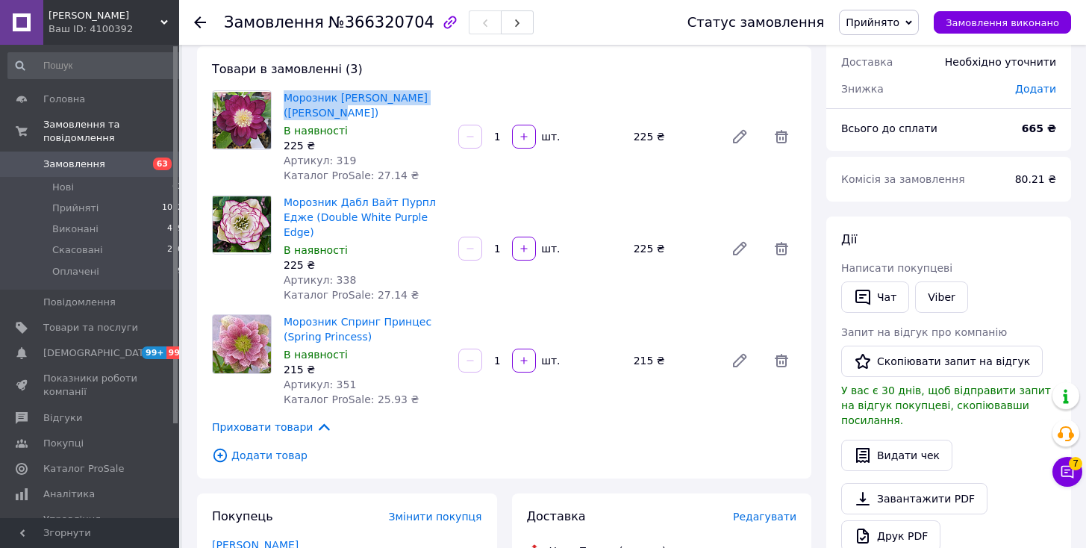
drag, startPoint x: 282, startPoint y: 98, endPoint x: 310, endPoint y: 116, distance: 33.3
click at [310, 116] on div "Морозник Летен Роуз (Lenten Rose) В наявності 225 ₴ Артикул: 319 Каталог ProSal…" at bounding box center [365, 136] width 175 height 99
copy link "Морозник [PERSON_NAME] ([PERSON_NAME])"
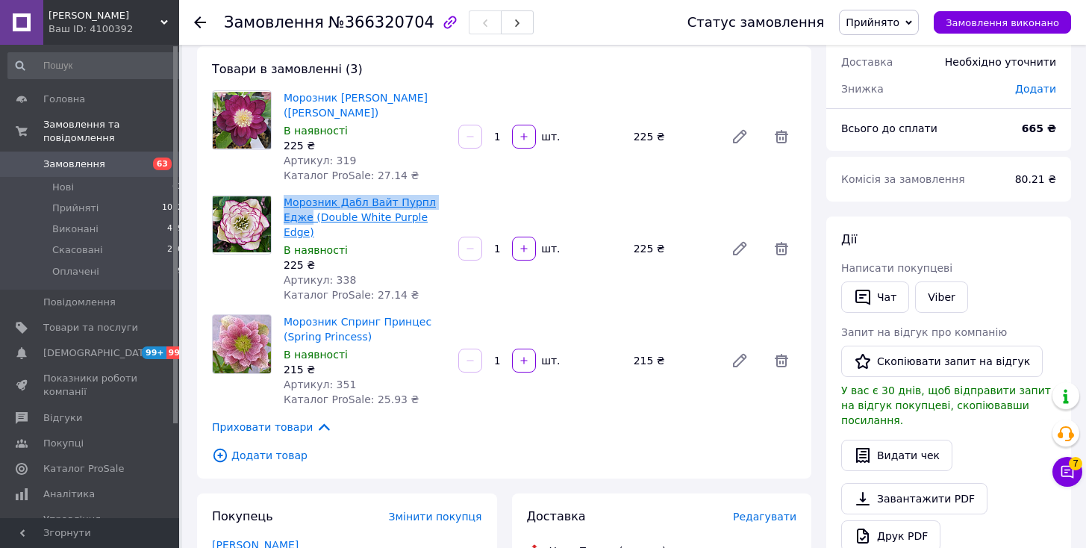
drag, startPoint x: 275, startPoint y: 198, endPoint x: 442, endPoint y: 201, distance: 167.2
click at [445, 199] on div "Морозник Дабл Вайт Пурпл Едже (Double White Purple Edge) В наявності 225 ₴ Арти…" at bounding box center [504, 248] width 596 height 107
copy div "Морозник Дабл Вайт Пурпл Едже"
drag, startPoint x: 283, startPoint y: 304, endPoint x: 417, endPoint y: 303, distance: 133.6
click at [417, 311] on div "Морозник Cпринг Принцес (Spring Princess) В наявності 215 ₴ Артикул: 351 Катало…" at bounding box center [365, 360] width 175 height 99
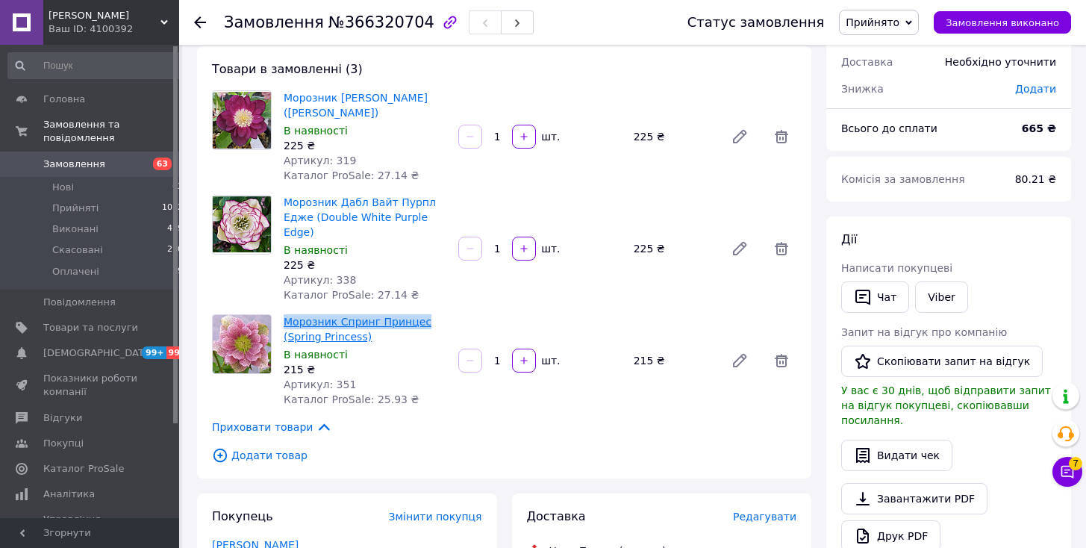
copy link "Морозник Cпринг Принцес"
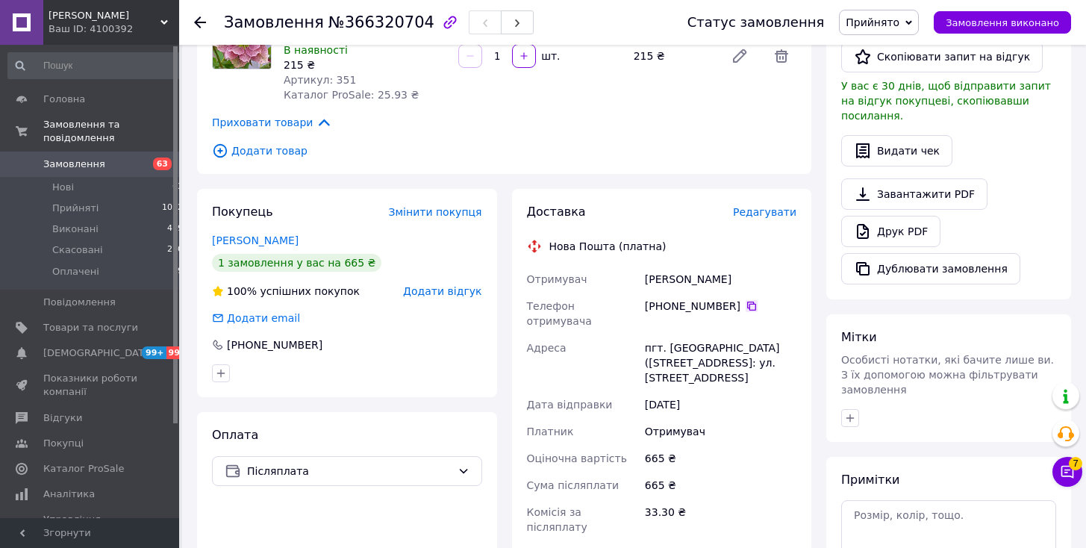
click at [746, 300] on icon at bounding box center [752, 306] width 12 height 12
click at [655, 266] on div "[PERSON_NAME]" at bounding box center [721, 279] width 158 height 27
copy div "Джигиль"
drag, startPoint x: 664, startPoint y: 317, endPoint x: 715, endPoint y: 321, distance: 51.0
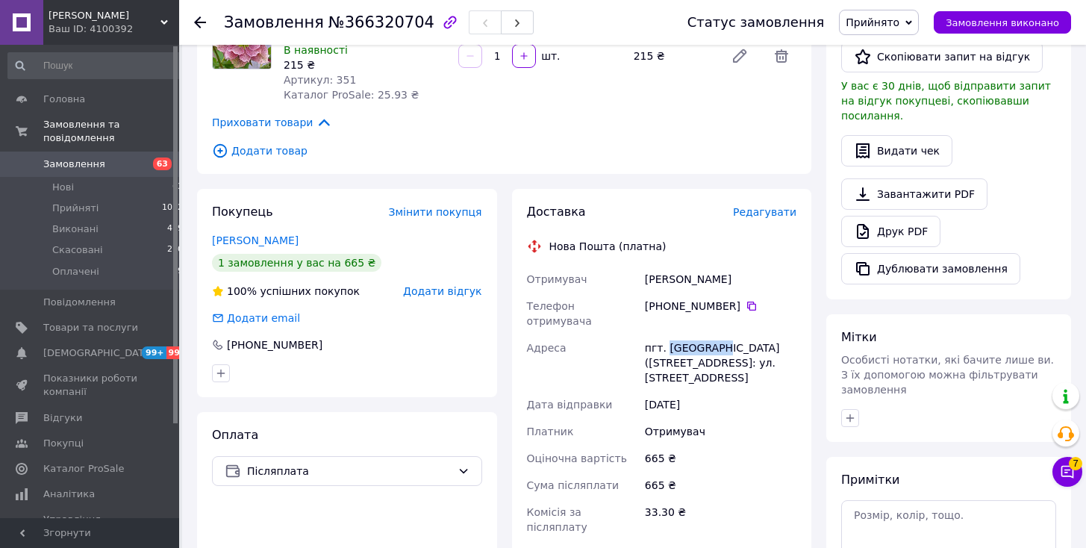
click at [715, 334] on div "пгт. [GEOGRAPHIC_DATA] ([STREET_ADDRESS]: ул. [STREET_ADDRESS]" at bounding box center [721, 362] width 158 height 57
copy div "Калиновка"
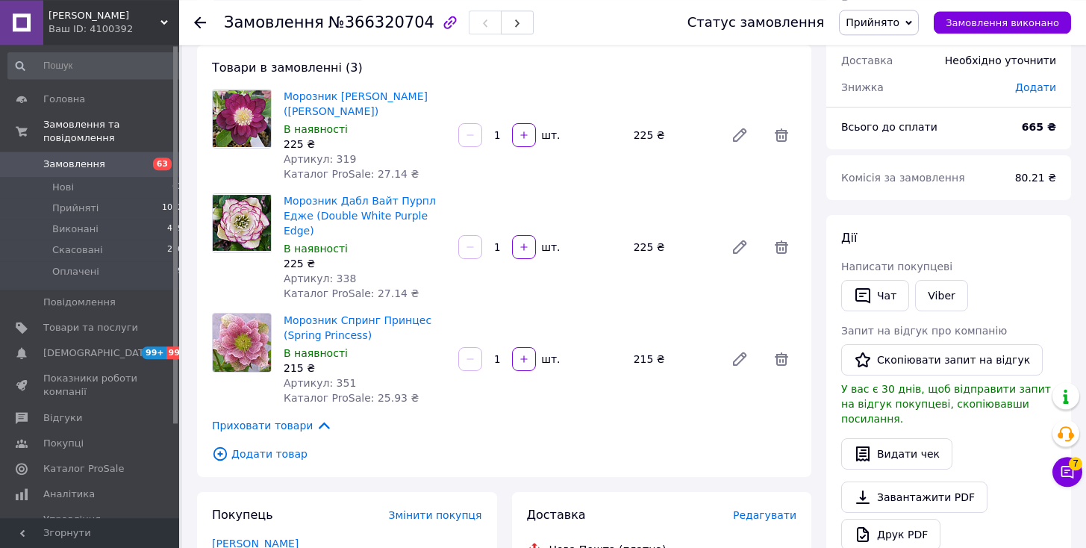
scroll to position [0, 0]
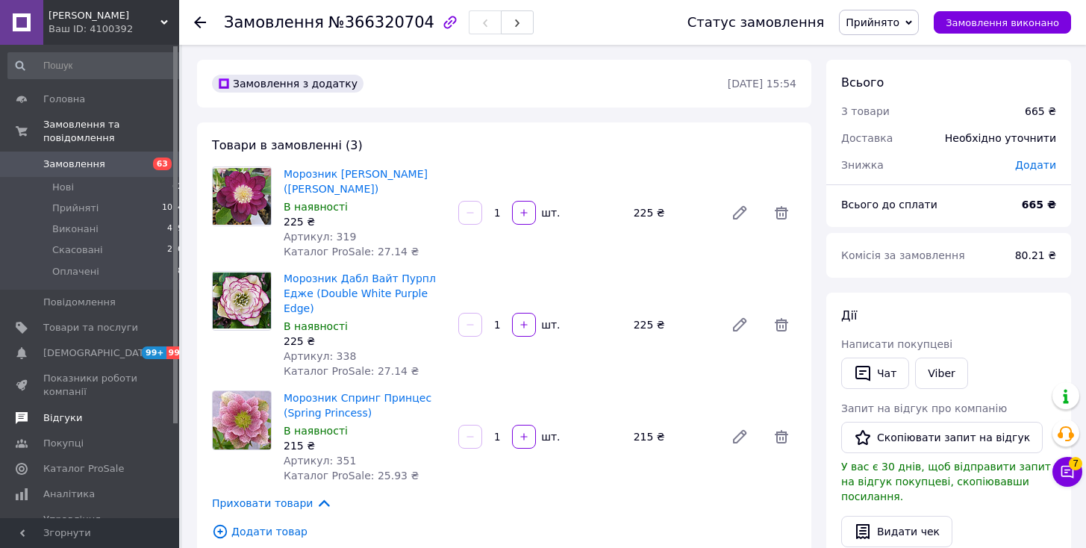
click at [55, 411] on span "Відгуки" at bounding box center [62, 417] width 39 height 13
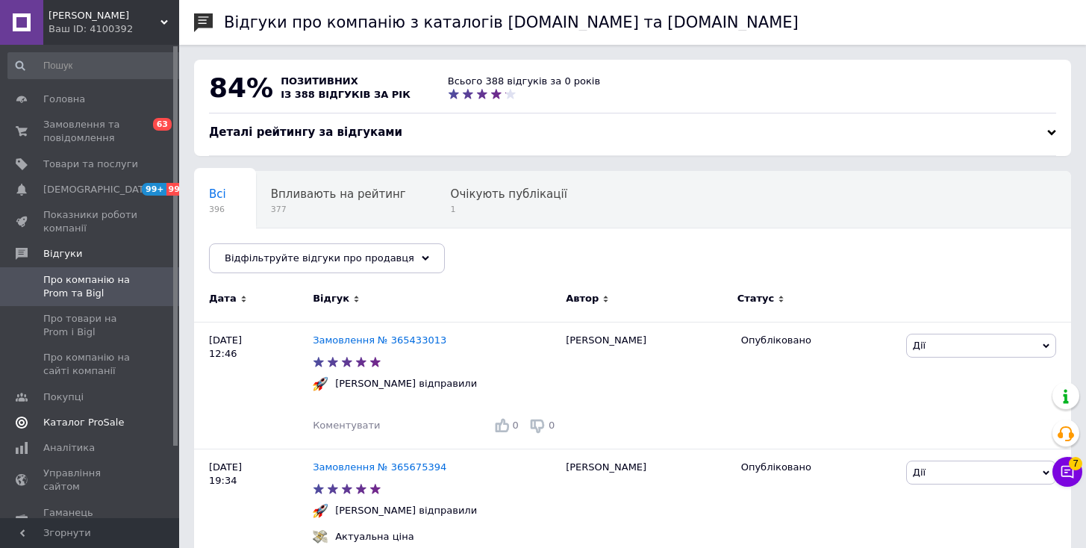
click at [91, 426] on span "Каталог ProSale" at bounding box center [83, 422] width 81 height 13
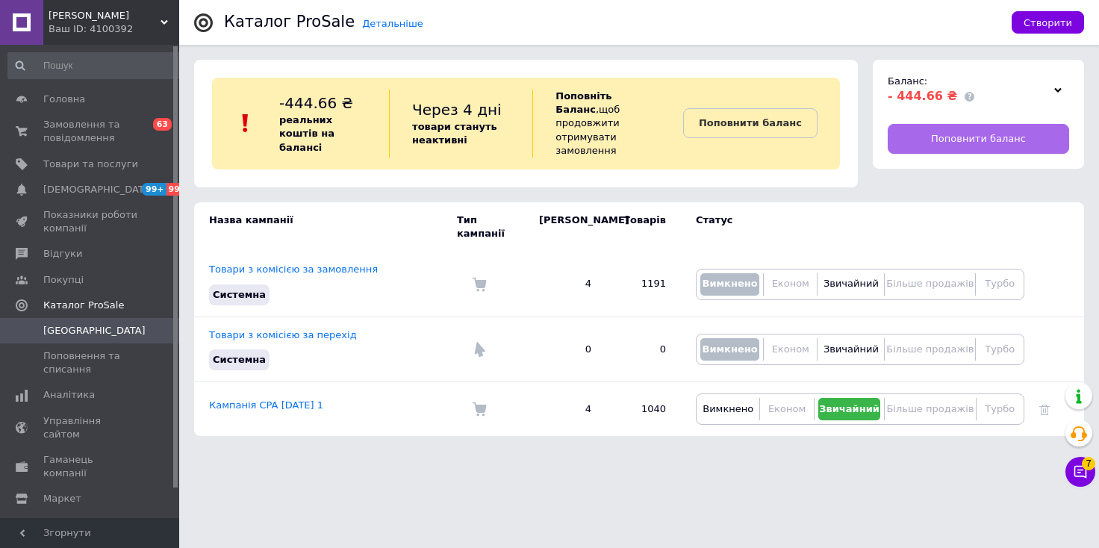
click at [942, 140] on span "Поповнити баланс" at bounding box center [978, 138] width 95 height 13
